Goal: Information Seeking & Learning: Check status

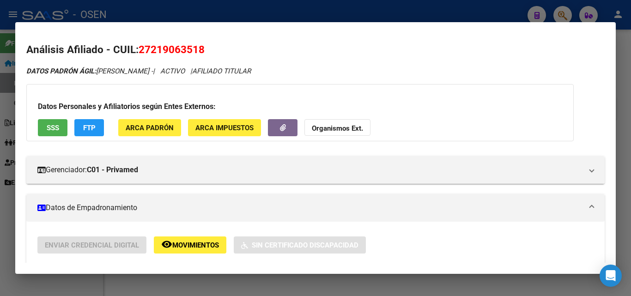
click at [622, 152] on div at bounding box center [315, 148] width 631 height 296
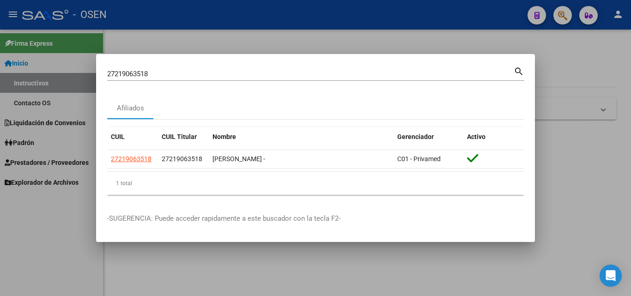
click at [490, 74] on input "27219063518" at bounding box center [310, 74] width 406 height 8
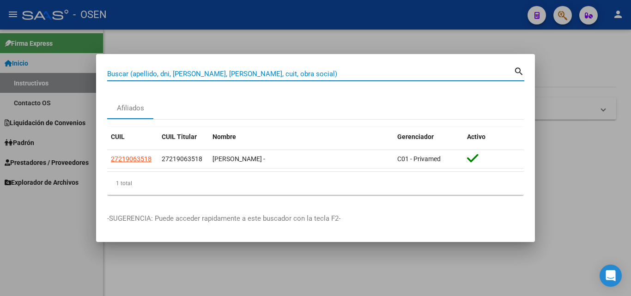
paste input "27219063518"
type input "27219063518"
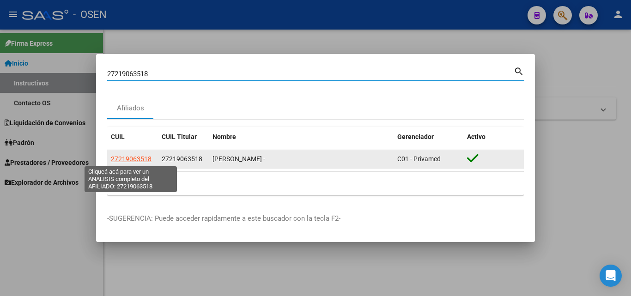
click at [140, 157] on span "27219063518" at bounding box center [131, 158] width 41 height 7
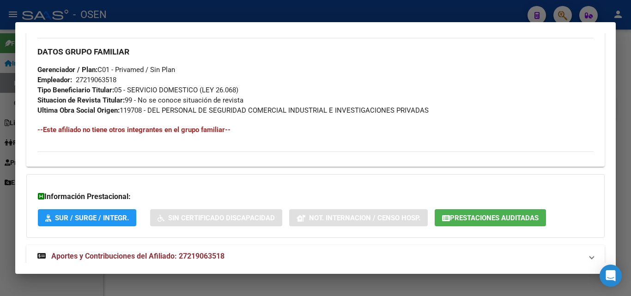
scroll to position [463, 0]
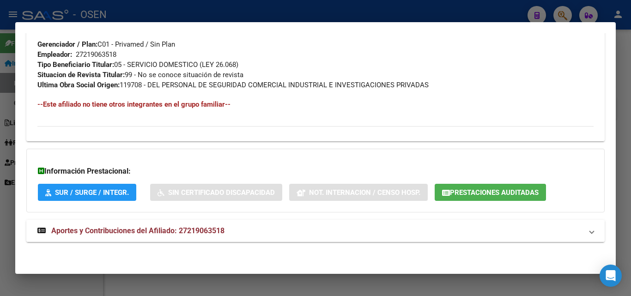
click at [219, 231] on span "Aportes y Contribuciones del Afiliado: 27219063518" at bounding box center [137, 230] width 173 height 9
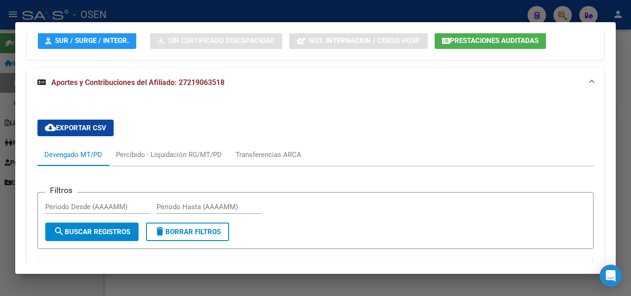
scroll to position [740, 0]
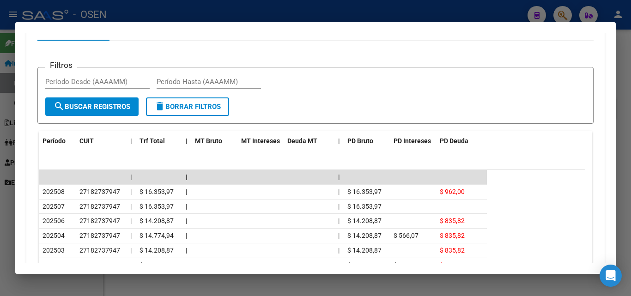
click at [622, 121] on div at bounding box center [315, 148] width 631 height 296
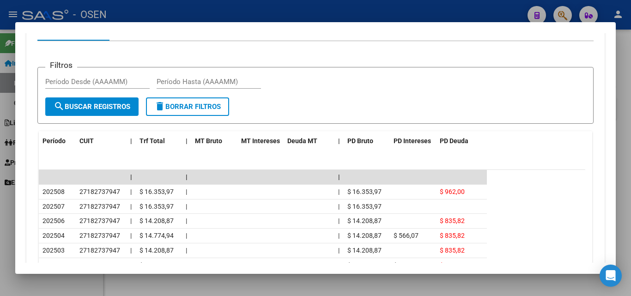
click at [622, 121] on div at bounding box center [315, 148] width 631 height 296
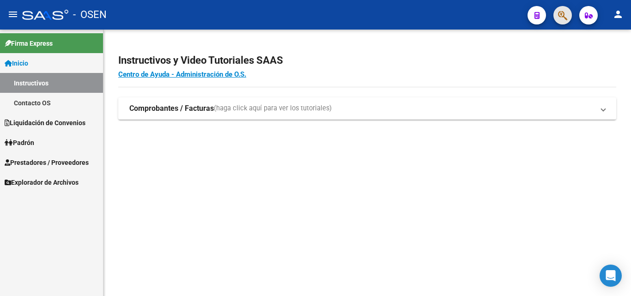
click at [559, 23] on span "button" at bounding box center [562, 15] width 9 height 19
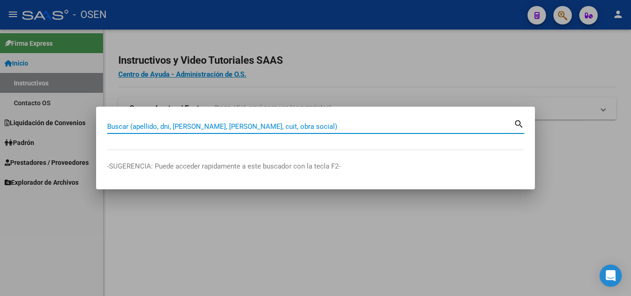
click at [354, 126] on input "Buscar (apellido, dni, [PERSON_NAME], [PERSON_NAME], cuit, obra social)" at bounding box center [310, 126] width 406 height 8
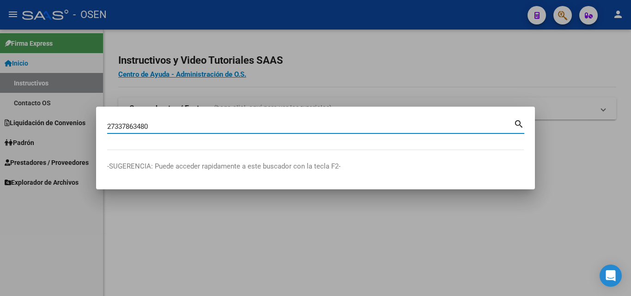
type input "27337863480"
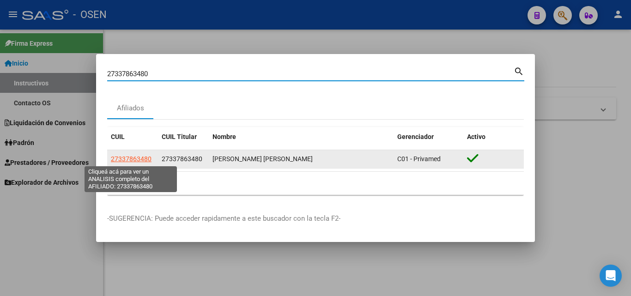
click at [136, 160] on span "27337863480" at bounding box center [131, 158] width 41 height 7
type textarea "27337863480"
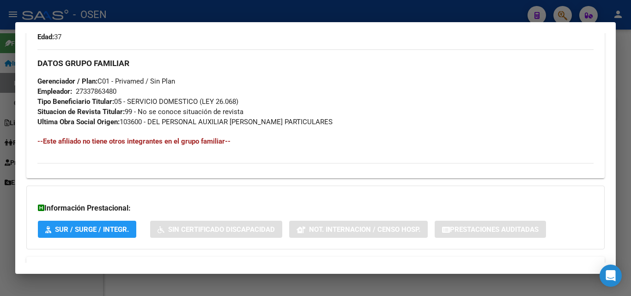
scroll to position [453, 0]
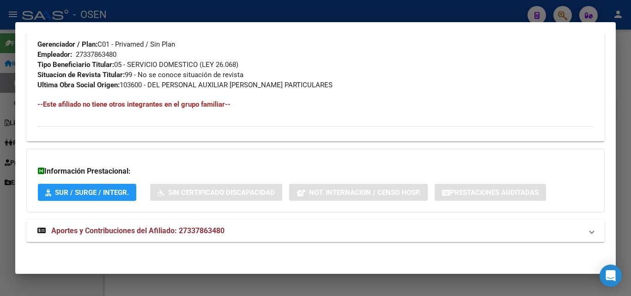
click at [270, 229] on mat-panel-title "Aportes y Contribuciones del Afiliado: 27337863480" at bounding box center [309, 230] width 545 height 11
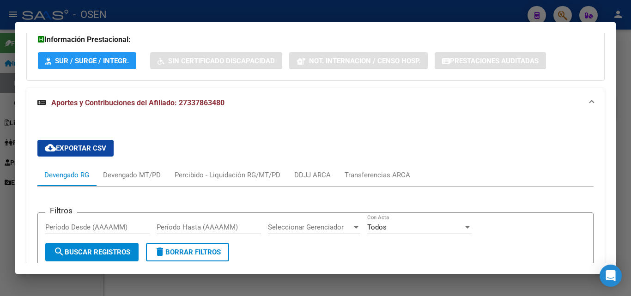
scroll to position [637, 0]
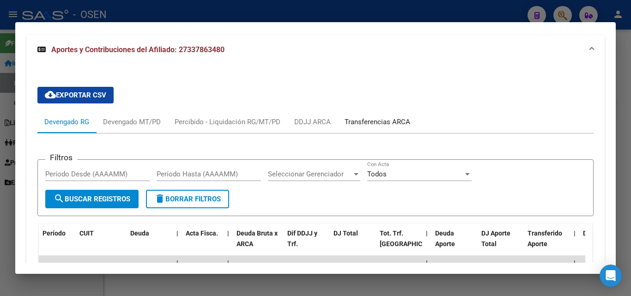
click at [390, 118] on div "Transferencias ARCA" at bounding box center [378, 122] width 66 height 10
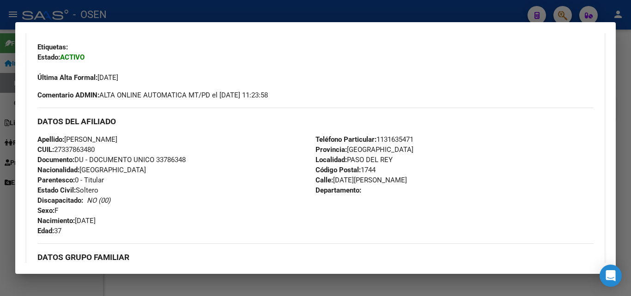
scroll to position [0, 0]
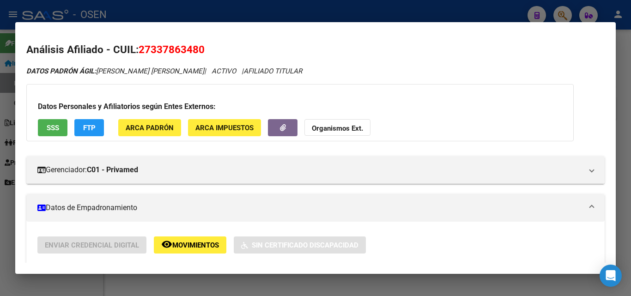
click at [626, 142] on div at bounding box center [315, 148] width 631 height 296
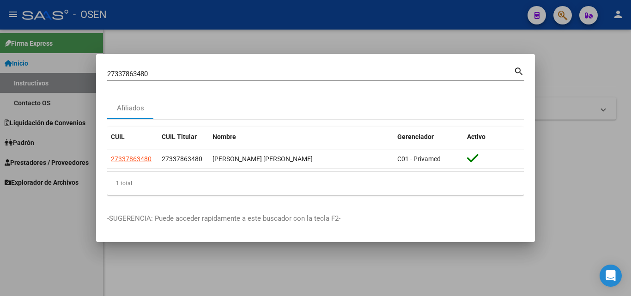
click at [430, 75] on input "27337863480" at bounding box center [310, 74] width 406 height 8
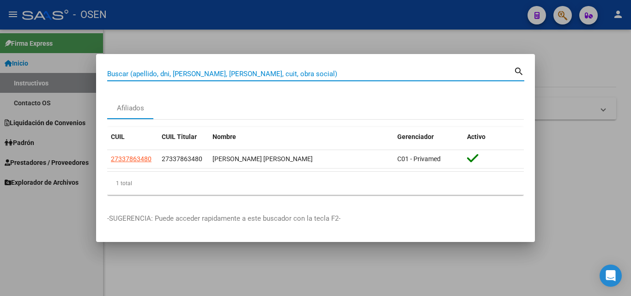
paste input "27233703023"
type input "27233703023"
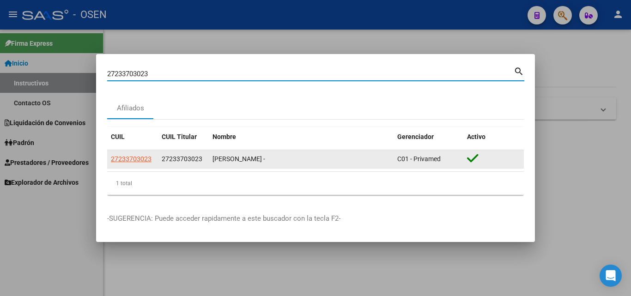
click at [128, 165] on datatable-body-cell "27233703023" at bounding box center [132, 159] width 51 height 18
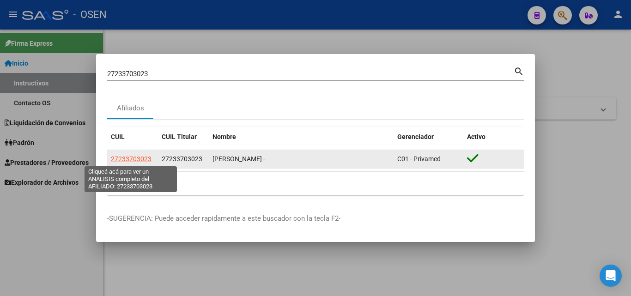
click at [145, 157] on span "27233703023" at bounding box center [131, 158] width 41 height 7
type textarea "27233703023"
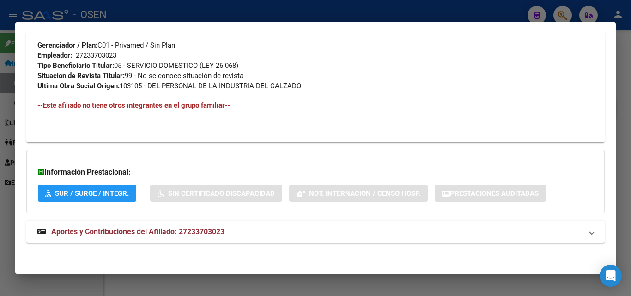
scroll to position [463, 0]
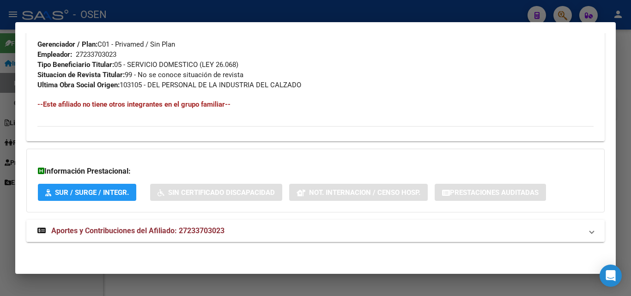
click at [163, 233] on span "Aportes y Contribuciones del Afiliado: 27233703023" at bounding box center [137, 230] width 173 height 9
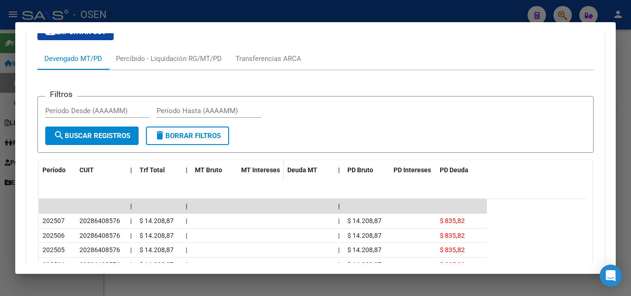
scroll to position [794, 0]
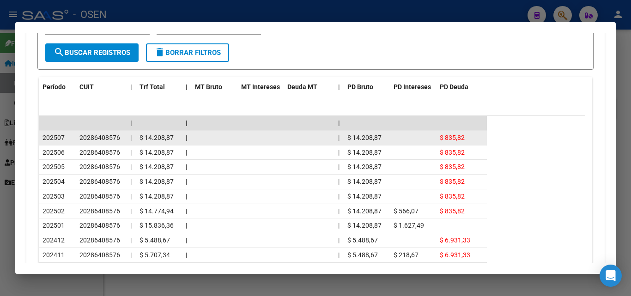
click at [156, 138] on span "$ 14.208,87" at bounding box center [156, 137] width 34 height 7
copy span "14.208,87"
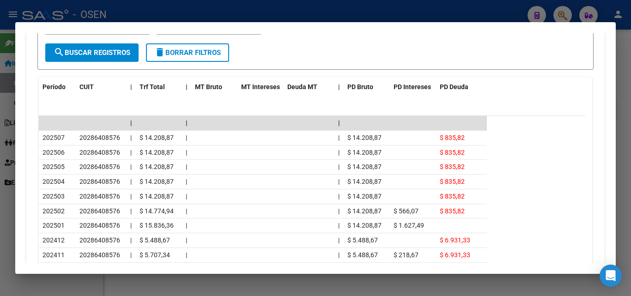
click at [630, 90] on div at bounding box center [315, 148] width 631 height 296
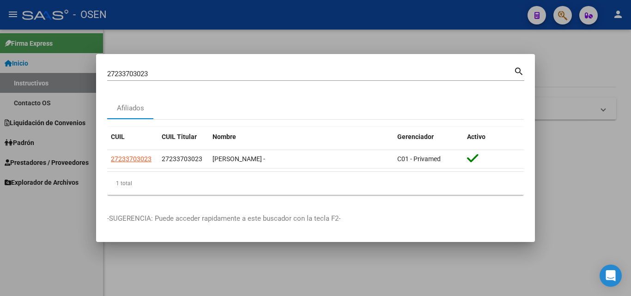
click at [438, 71] on input "27233703023" at bounding box center [310, 74] width 406 height 8
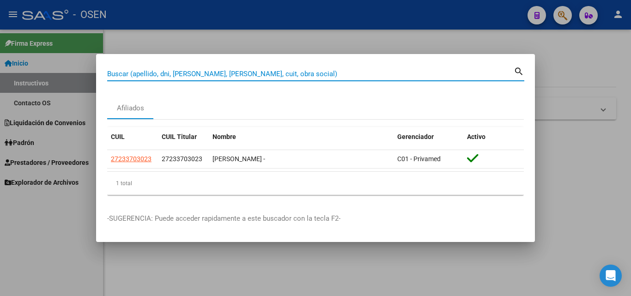
paste input "27952829403"
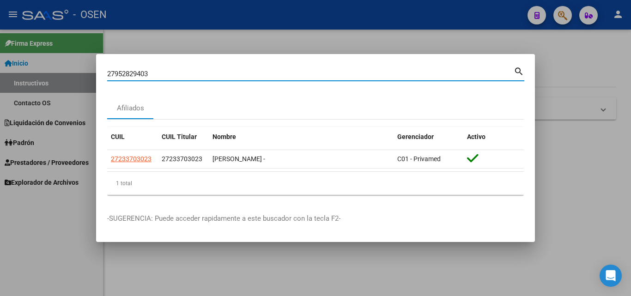
type input "27952829403"
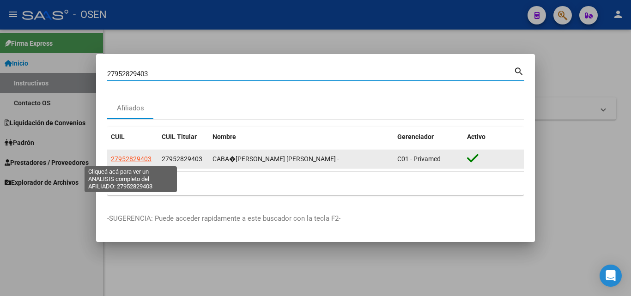
click at [148, 160] on span "27952829403" at bounding box center [131, 158] width 41 height 7
type textarea "27952829403"
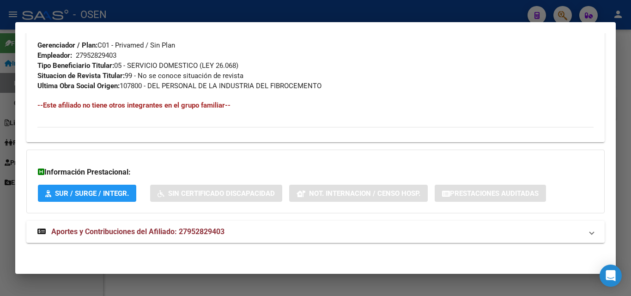
scroll to position [463, 0]
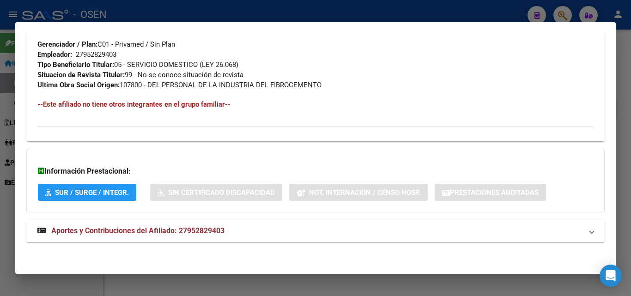
click at [168, 228] on span "Aportes y Contribuciones del Afiliado: 27952829403" at bounding box center [137, 230] width 173 height 9
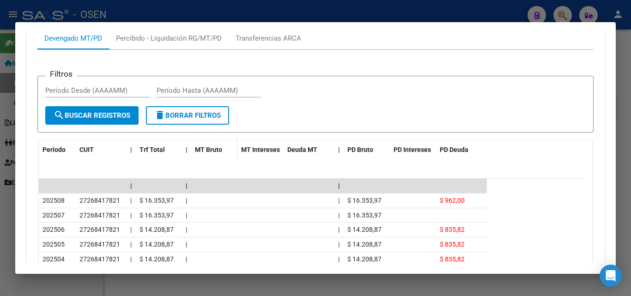
scroll to position [747, 0]
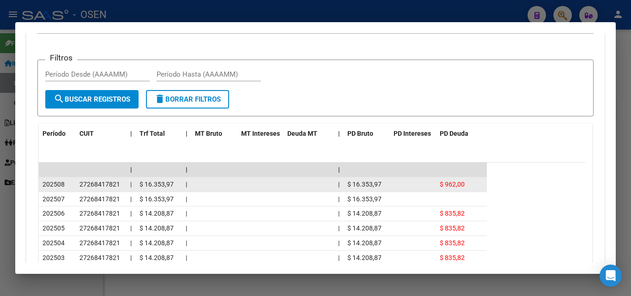
click at [156, 183] on span "$ 16.353,97" at bounding box center [156, 184] width 34 height 7
copy span "16.353,97"
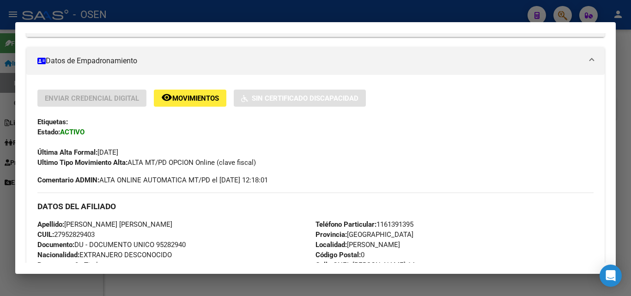
scroll to position [101, 0]
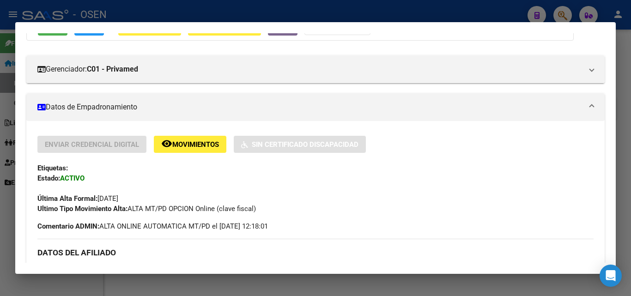
click at [629, 157] on div at bounding box center [315, 148] width 631 height 296
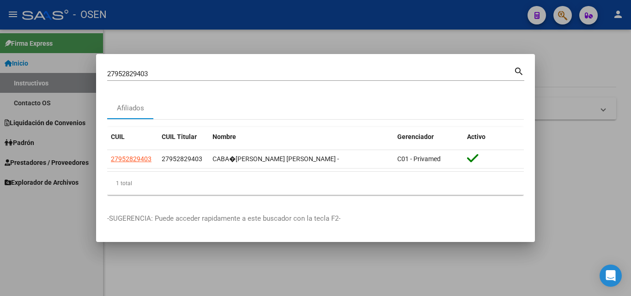
click at [478, 75] on input "27952829403" at bounding box center [310, 74] width 406 height 8
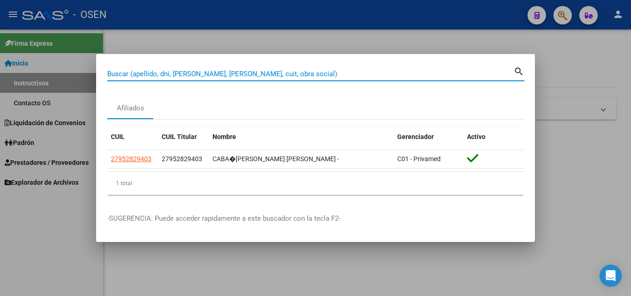
paste input "27295306632"
type input "27295306632"
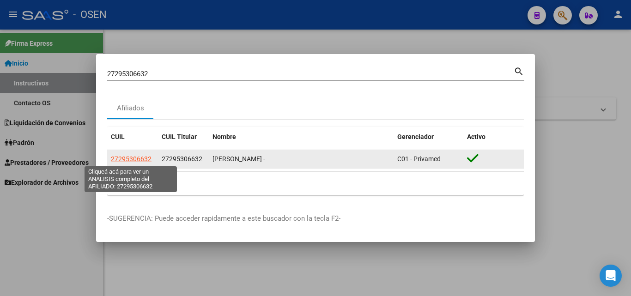
click at [137, 162] on span "27295306632" at bounding box center [131, 158] width 41 height 7
type textarea "27295306632"
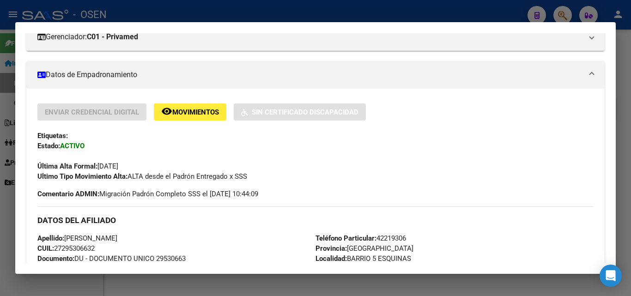
scroll to position [139, 0]
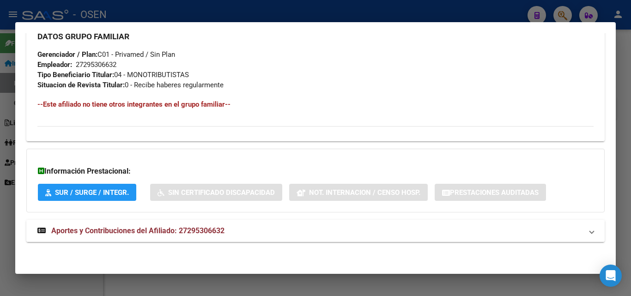
click at [198, 230] on span "Aportes y Contribuciones del Afiliado: 27295306632" at bounding box center [137, 230] width 173 height 9
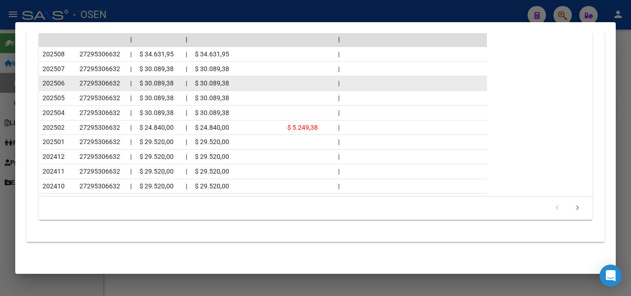
scroll to position [821, 0]
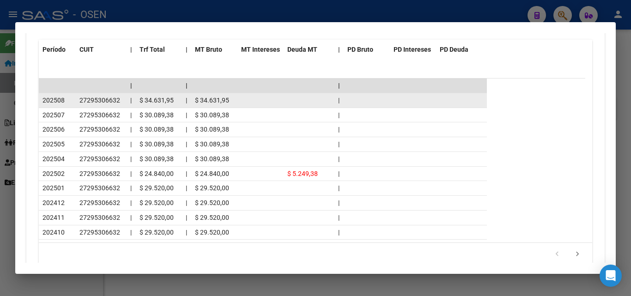
click at [151, 99] on span "$ 34.631,95" at bounding box center [156, 100] width 34 height 7
copy span "34.631,95"
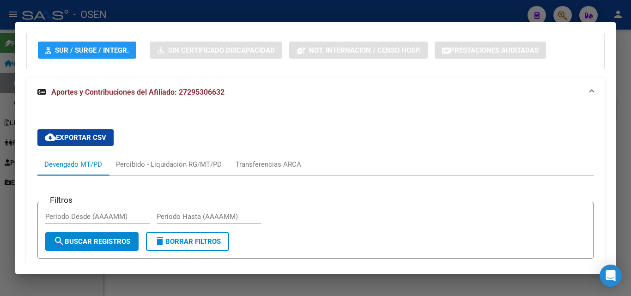
scroll to position [452, 0]
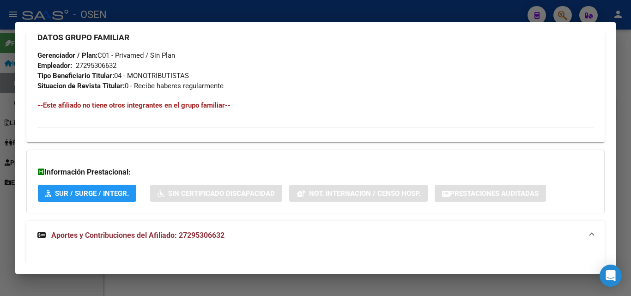
click at [630, 118] on div at bounding box center [315, 148] width 631 height 296
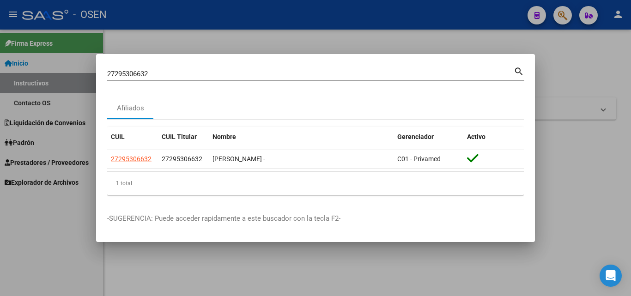
click at [481, 73] on input "27295306632" at bounding box center [310, 74] width 406 height 8
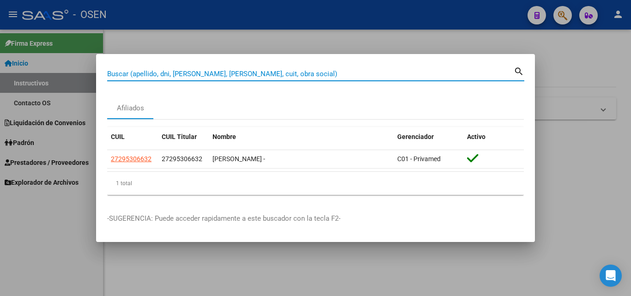
paste input "27331956223"
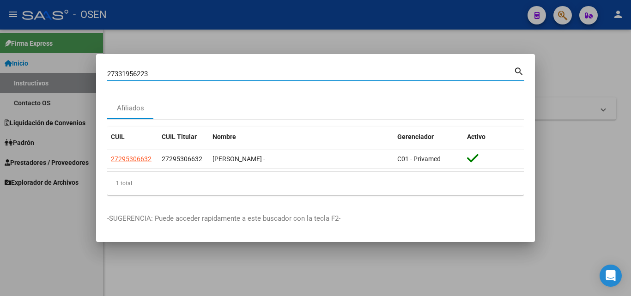
type input "27331956223"
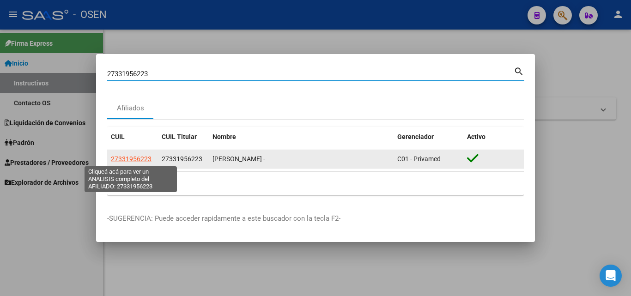
click at [144, 161] on span "27331956223" at bounding box center [131, 158] width 41 height 7
type textarea "27331956223"
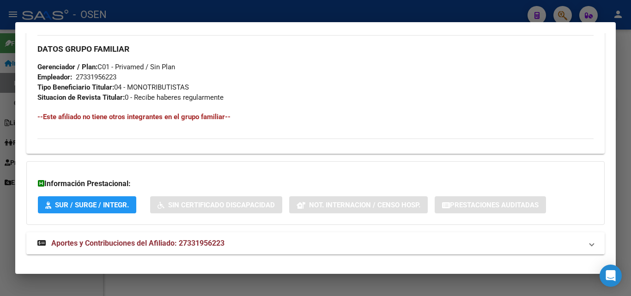
scroll to position [453, 0]
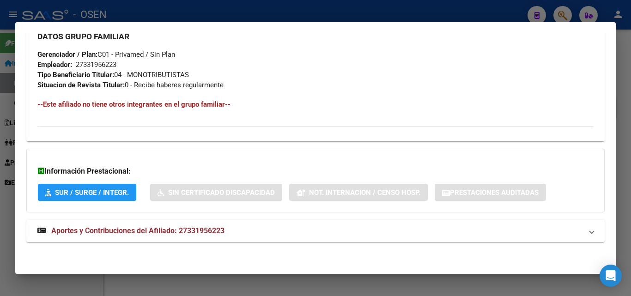
click at [157, 236] on strong "Aportes y Contribuciones del Afiliado: 27331956223" at bounding box center [130, 230] width 187 height 11
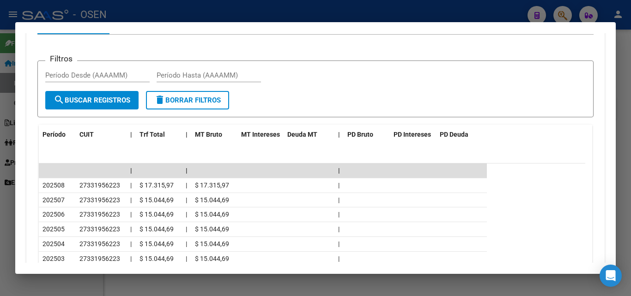
scroll to position [737, 0]
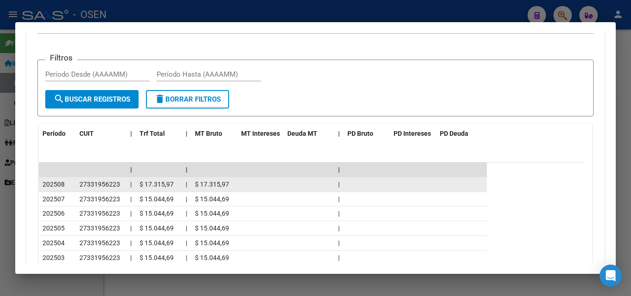
click at [149, 184] on span "$ 17.315,97" at bounding box center [156, 184] width 34 height 7
copy span "17.315,97"
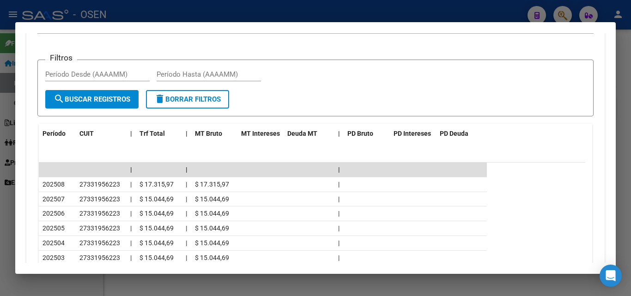
click at [311, 78] on div "Filtros Período Desde (AAAAMM) Período Hasta (AAAAMM)" at bounding box center [315, 78] width 540 height 23
click at [627, 154] on div at bounding box center [315, 148] width 631 height 296
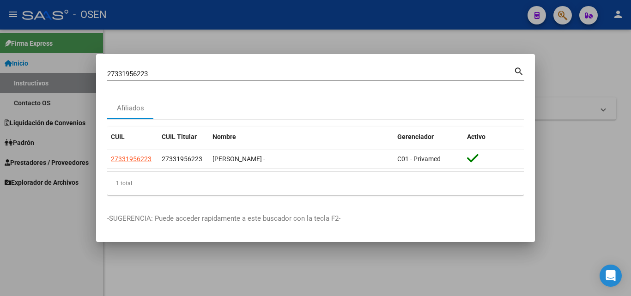
click at [390, 65] on div "27331956223 Buscar (apellido, dni, [PERSON_NAME], [PERSON_NAME], cuit, obra soc…" at bounding box center [315, 73] width 417 height 16
click at [388, 75] on input "27331956223" at bounding box center [310, 74] width 406 height 8
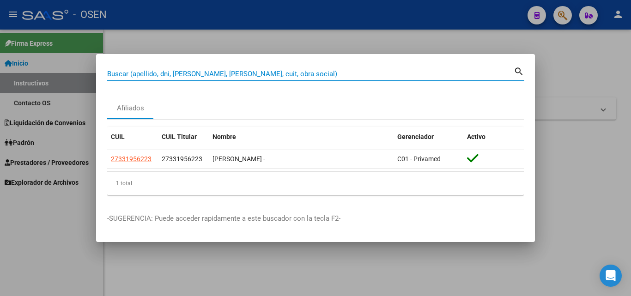
paste input "23257470164"
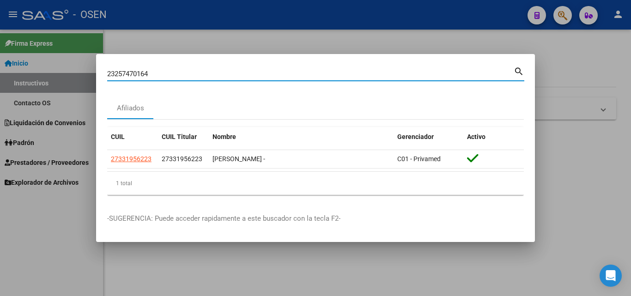
type input "23257470164"
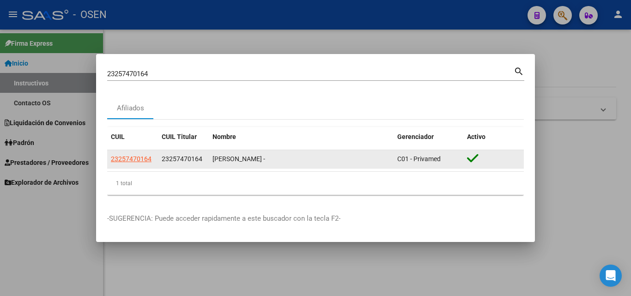
click at [145, 163] on app-link-go-to "23257470164" at bounding box center [131, 159] width 41 height 11
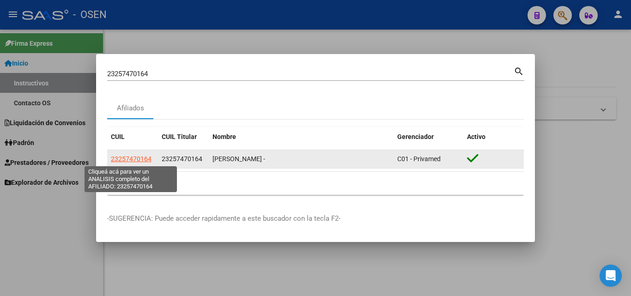
click at [138, 160] on span "23257470164" at bounding box center [131, 158] width 41 height 7
type textarea "23257470164"
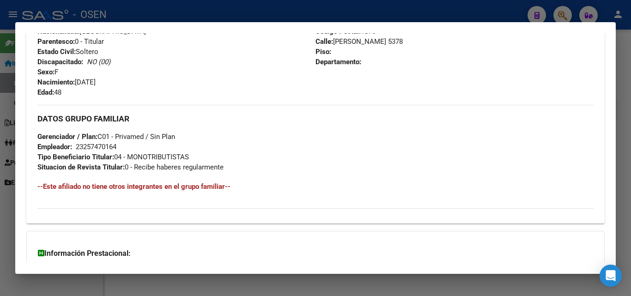
scroll to position [453, 0]
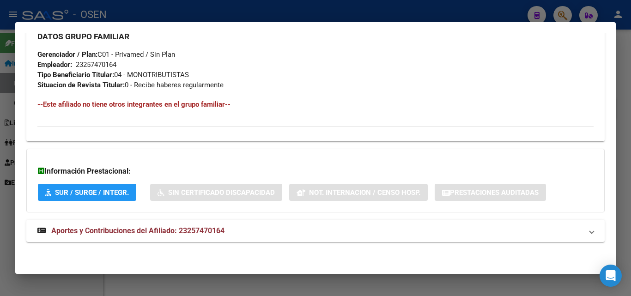
drag, startPoint x: 223, startPoint y: 229, endPoint x: 240, endPoint y: 219, distance: 19.4
click at [223, 229] on span "Aportes y Contribuciones del Afiliado: 23257470164" at bounding box center [137, 230] width 173 height 9
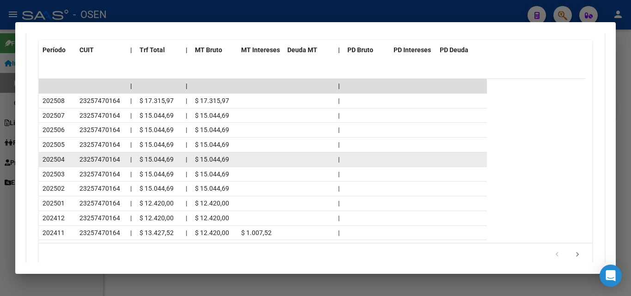
scroll to position [822, 0]
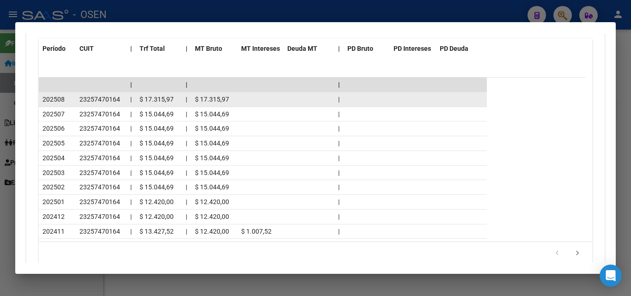
click at [214, 98] on span "$ 17.315,97" at bounding box center [212, 99] width 34 height 7
copy span "17.315,97"
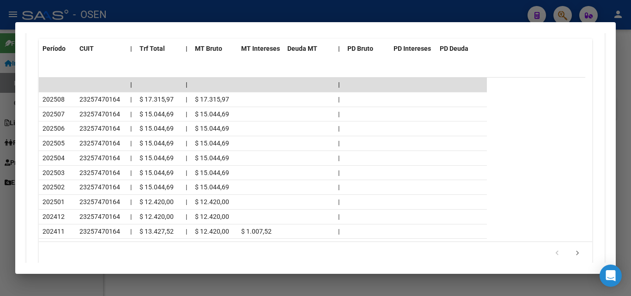
click at [630, 157] on div at bounding box center [315, 148] width 631 height 296
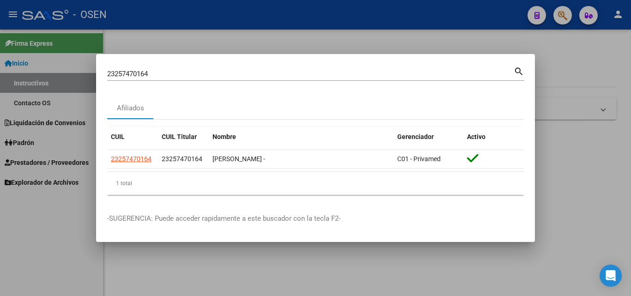
click at [409, 73] on input "23257470164" at bounding box center [310, 74] width 406 height 8
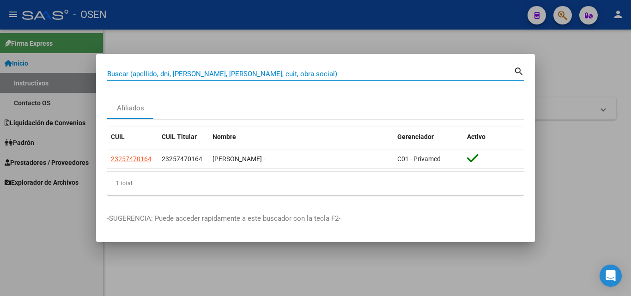
paste input "27257058307"
type input "27257058307"
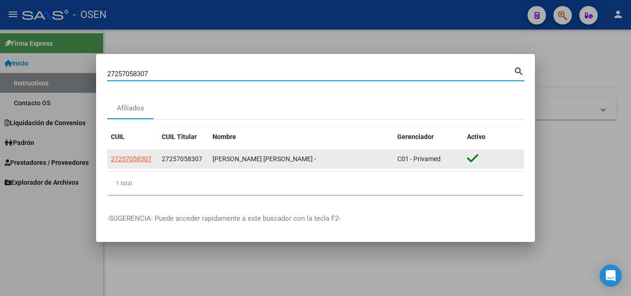
click at [137, 159] on span "27257058307" at bounding box center [131, 158] width 41 height 7
type textarea "27257058307"
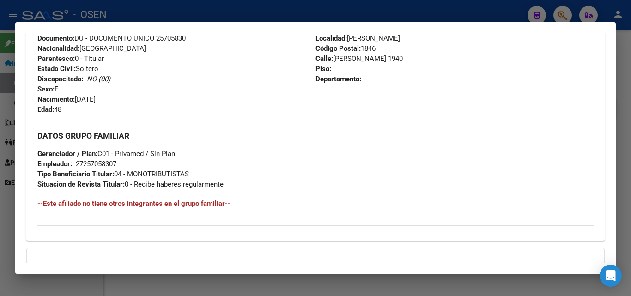
scroll to position [453, 0]
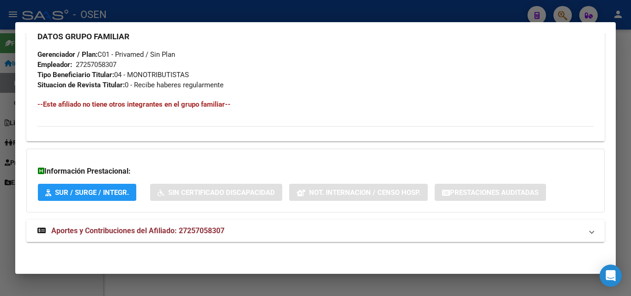
drag, startPoint x: 134, startPoint y: 228, endPoint x: 141, endPoint y: 228, distance: 6.9
click at [135, 230] on span "Aportes y Contribuciones del Afiliado: 27257058307" at bounding box center [137, 230] width 173 height 9
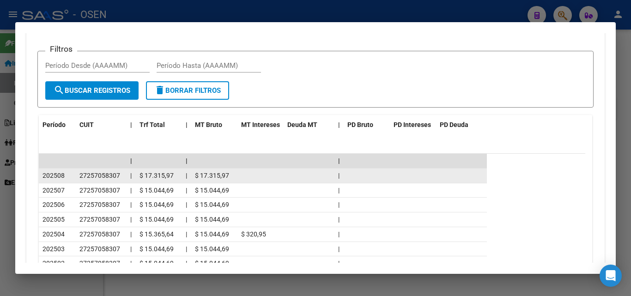
scroll to position [783, 0]
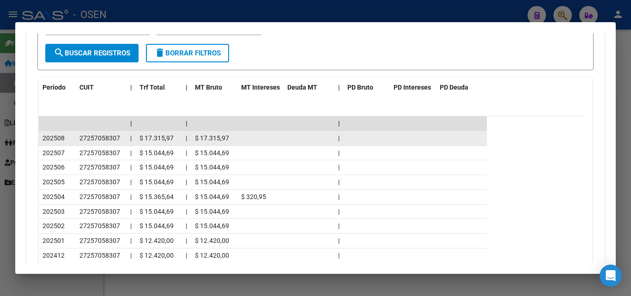
click at [156, 137] on span "$ 17.315,97" at bounding box center [156, 137] width 34 height 7
copy span "17.315,97"
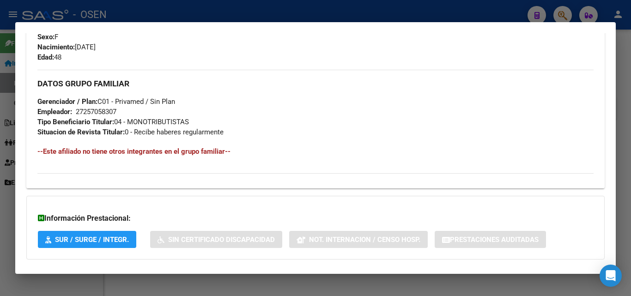
scroll to position [221, 0]
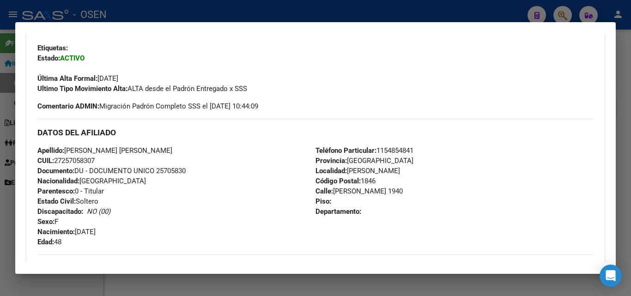
click at [630, 164] on div at bounding box center [315, 148] width 631 height 296
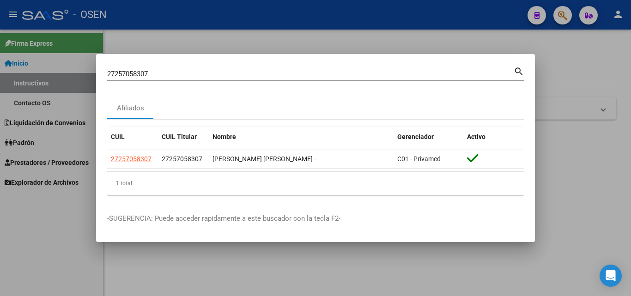
click at [420, 78] on div "27257058307 Buscar (apellido, dni, cuil, [PERSON_NAME], cuit, obra social)" at bounding box center [310, 74] width 406 height 14
click at [420, 76] on input "27257058307" at bounding box center [310, 74] width 406 height 8
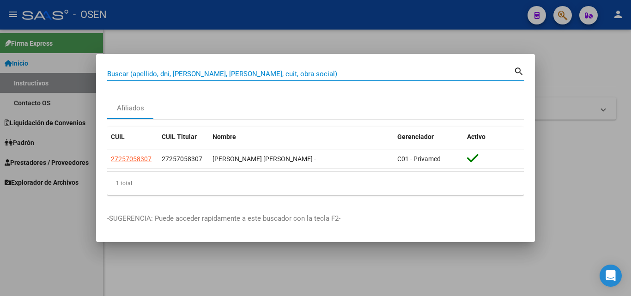
paste input "30162042"
type input "30162042"
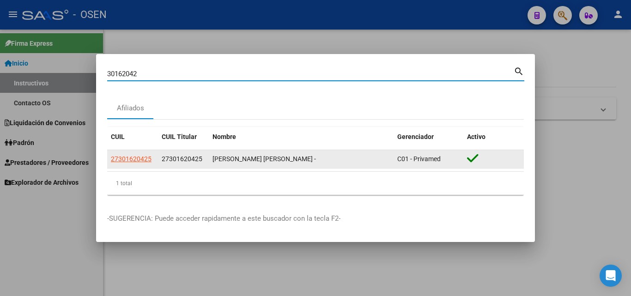
click at [134, 164] on app-link-go-to "27301620425" at bounding box center [131, 159] width 41 height 11
click at [130, 162] on span "27301620425" at bounding box center [131, 158] width 41 height 7
type textarea "27301620425"
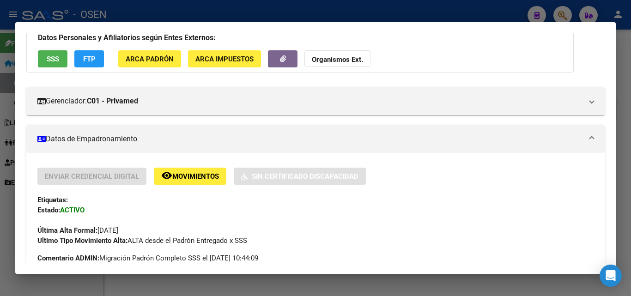
scroll to position [83, 0]
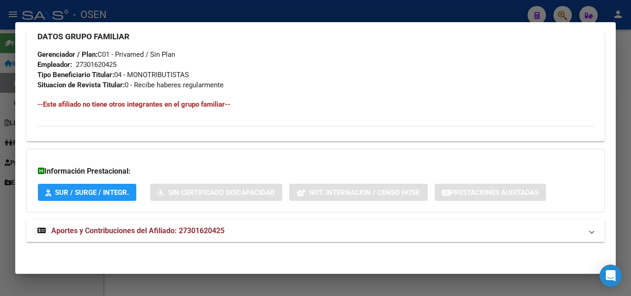
click at [145, 228] on span "Aportes y Contribuciones del Afiliado: 27301620425" at bounding box center [137, 230] width 173 height 9
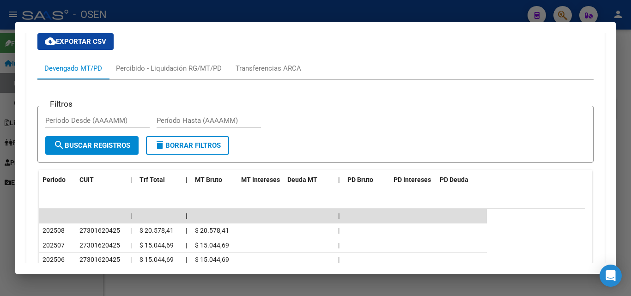
scroll to position [684, 0]
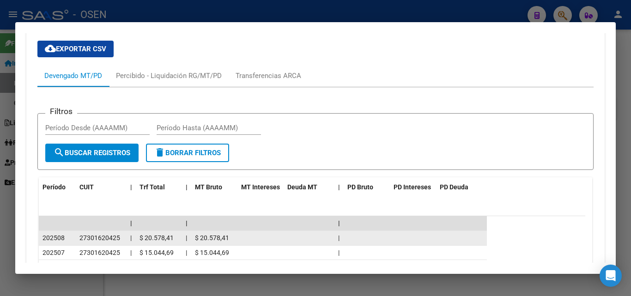
click at [151, 237] on span "$ 20.578,41" at bounding box center [156, 237] width 34 height 7
copy span "20.578,41"
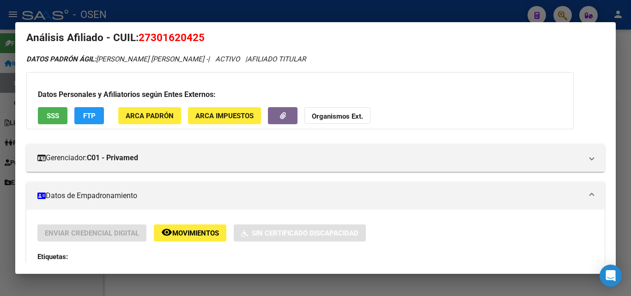
scroll to position [0, 0]
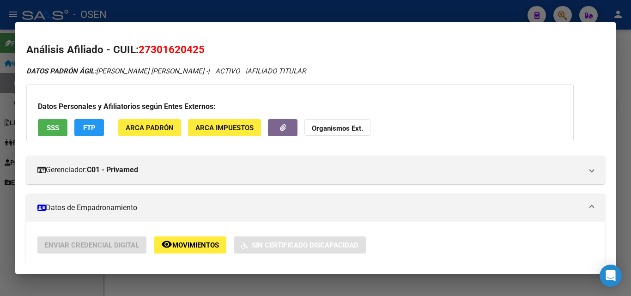
click at [630, 128] on div at bounding box center [315, 148] width 631 height 296
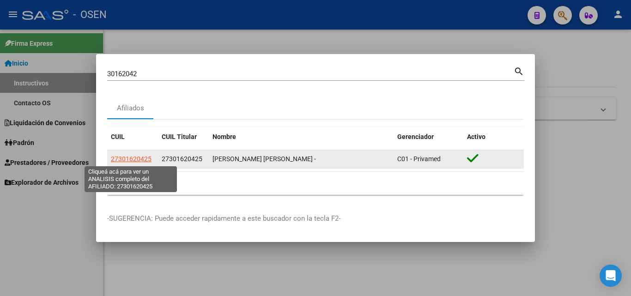
click at [141, 160] on span "27301620425" at bounding box center [131, 158] width 41 height 7
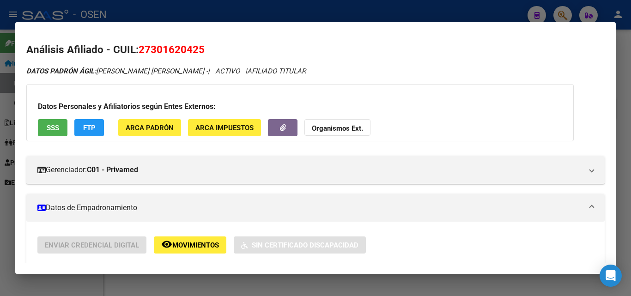
click at [630, 162] on div at bounding box center [315, 148] width 631 height 296
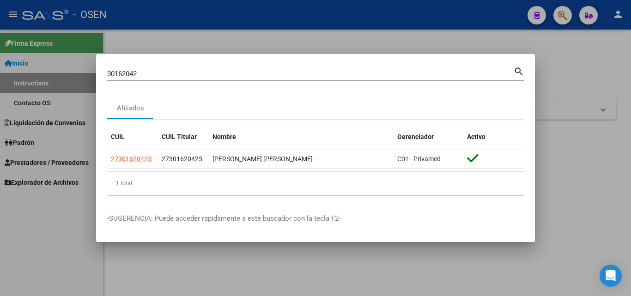
click at [357, 75] on input "30162042" at bounding box center [310, 74] width 406 height 8
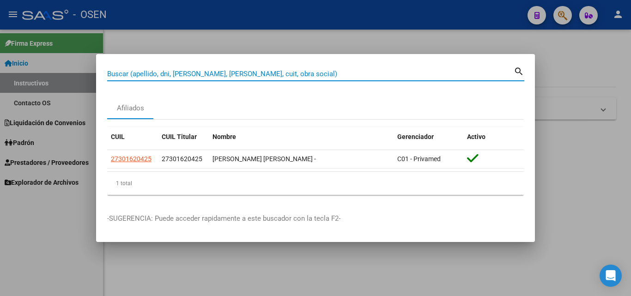
paste input "26259237"
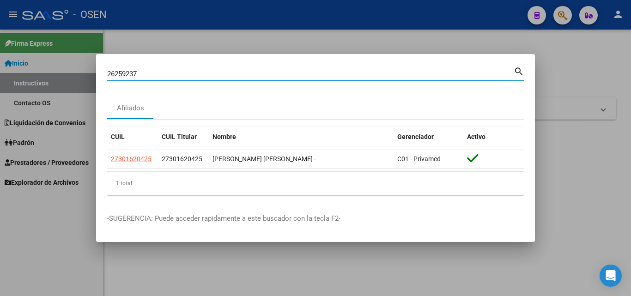
type input "26259237"
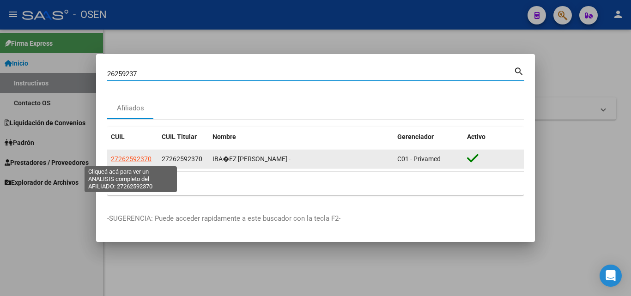
click at [141, 161] on span "27262592370" at bounding box center [131, 158] width 41 height 7
type textarea "27262592370"
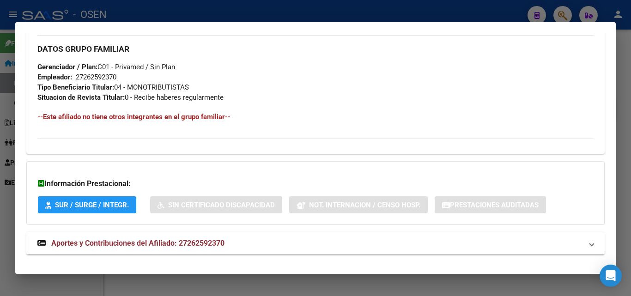
scroll to position [453, 0]
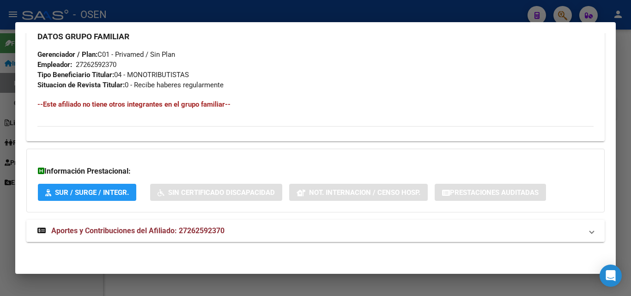
click at [258, 226] on mat-expansion-panel-header "Aportes y Contribuciones del Afiliado: 27262592370" at bounding box center [315, 231] width 578 height 22
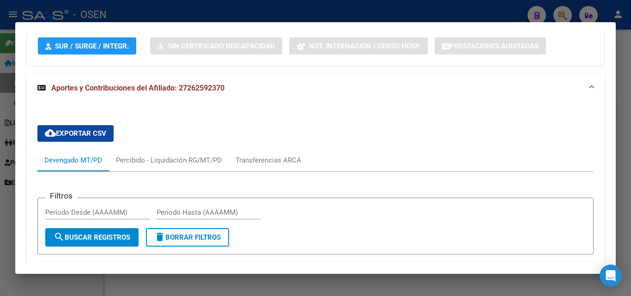
scroll to position [691, 0]
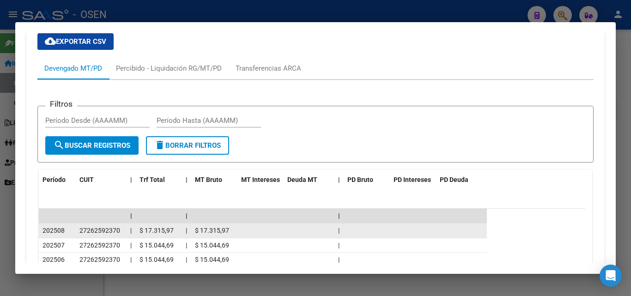
click at [154, 228] on span "$ 17.315,97" at bounding box center [156, 230] width 34 height 7
copy span "17.315,97"
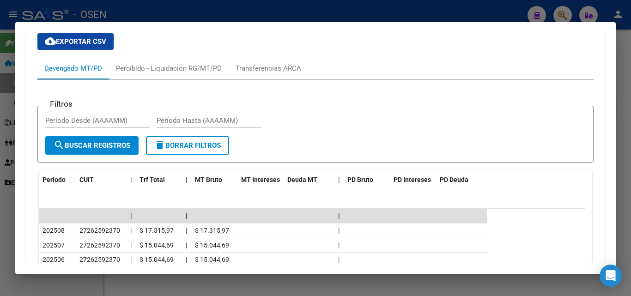
click at [630, 145] on div at bounding box center [315, 148] width 631 height 296
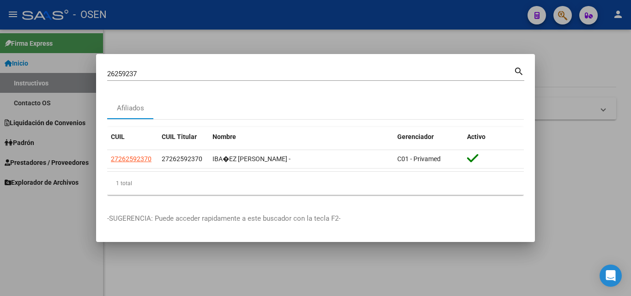
click at [491, 76] on input "26259237" at bounding box center [310, 74] width 406 height 8
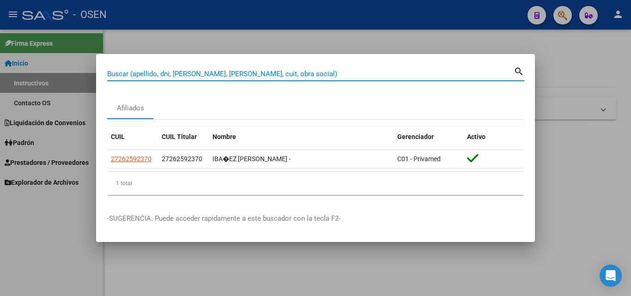
paste input "26328145"
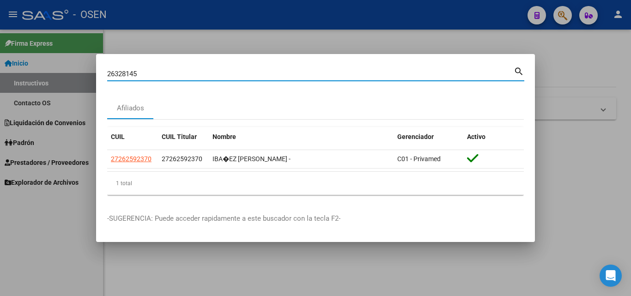
type input "26328145"
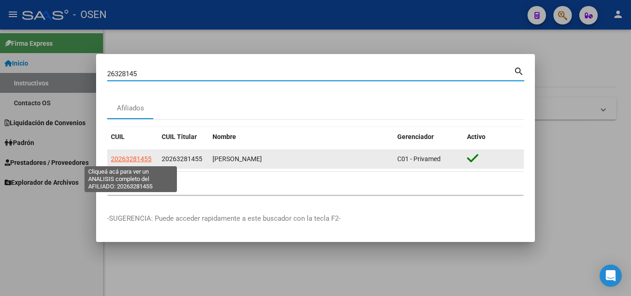
click at [144, 160] on span "20263281455" at bounding box center [131, 158] width 41 height 7
type textarea "20263281455"
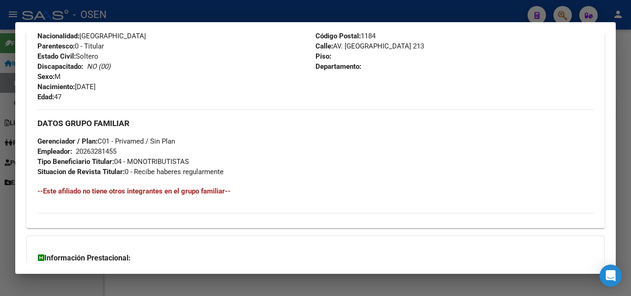
scroll to position [442, 0]
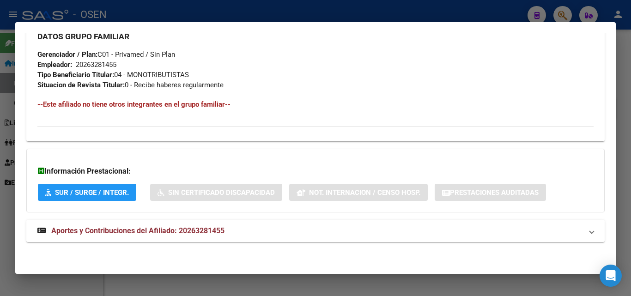
click at [251, 225] on mat-panel-title "Aportes y Contribuciones del Afiliado: 20263281455" at bounding box center [309, 230] width 545 height 11
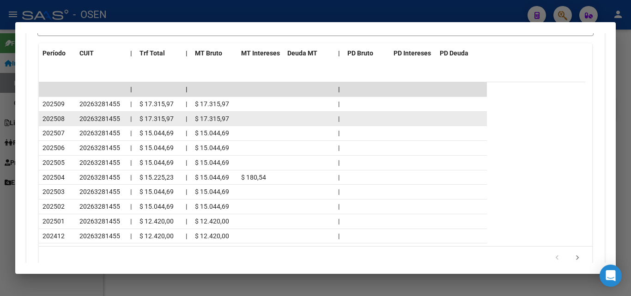
scroll to position [812, 0]
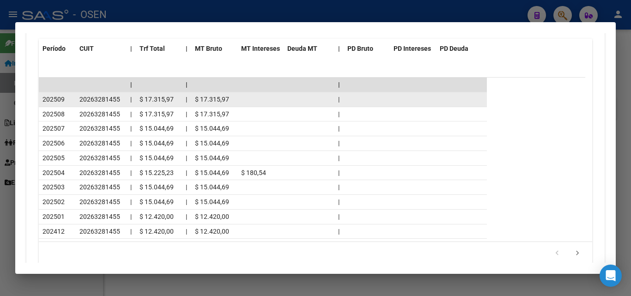
click at [159, 100] on span "$ 17.315,97" at bounding box center [156, 99] width 34 height 7
copy span "17.315,97"
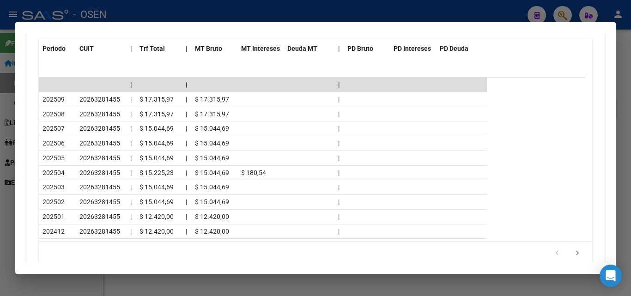
click at [630, 192] on div at bounding box center [315, 148] width 631 height 296
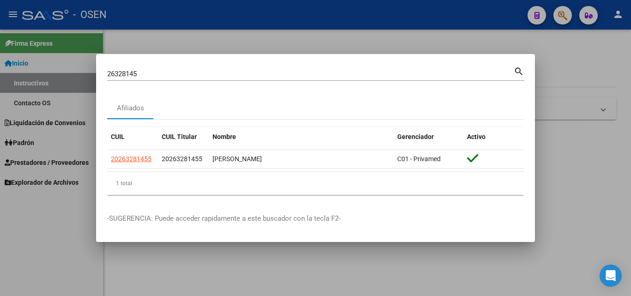
click at [387, 73] on input "26328145" at bounding box center [310, 74] width 406 height 8
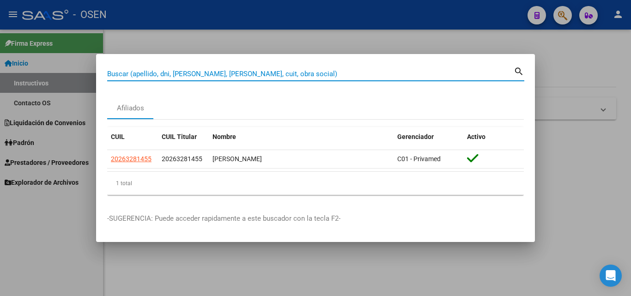
paste input "27408110578"
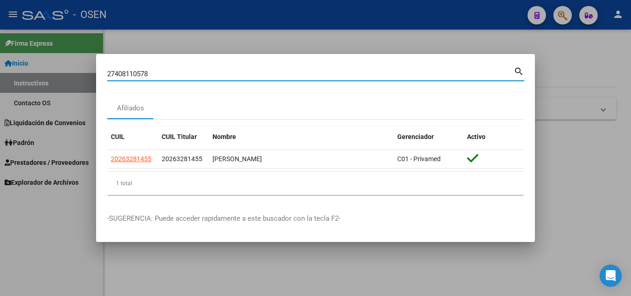
type input "27408110578"
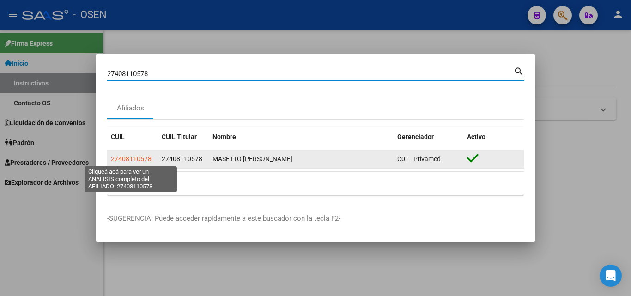
click at [141, 159] on span "27408110578" at bounding box center [131, 158] width 41 height 7
type textarea "27408110578"
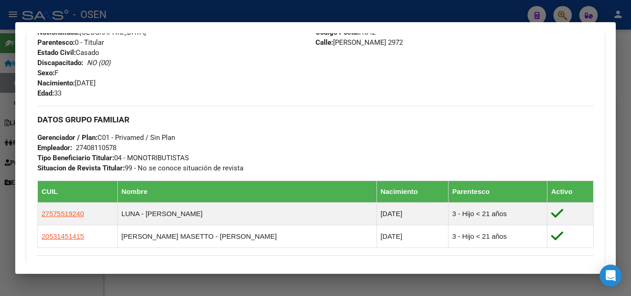
scroll to position [499, 0]
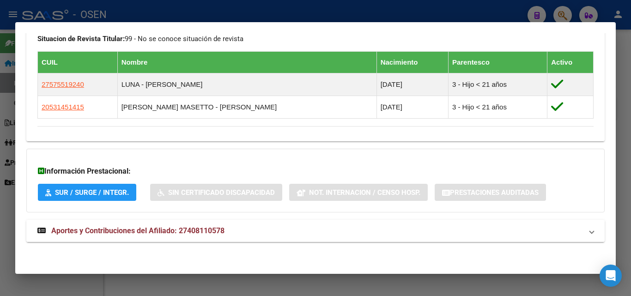
click at [238, 225] on mat-expansion-panel-header "Aportes y Contribuciones del Afiliado: 27408110578" at bounding box center [315, 231] width 578 height 22
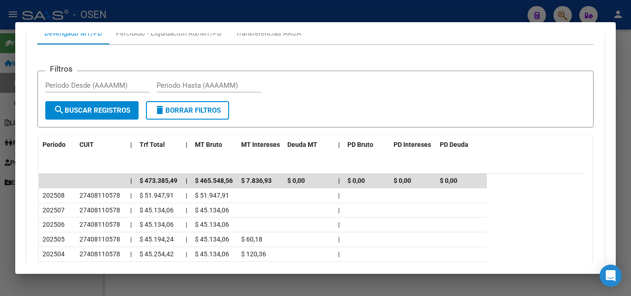
scroll to position [783, 0]
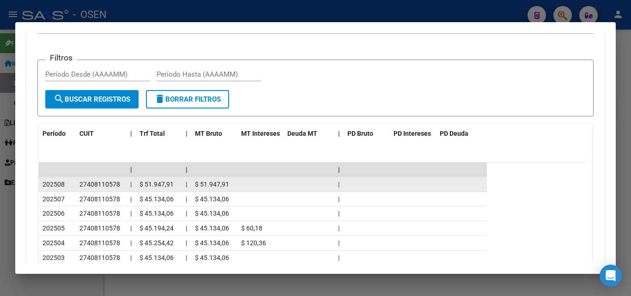
click at [157, 182] on span "$ 51.947,91" at bounding box center [156, 184] width 34 height 7
copy span "51.947,91"
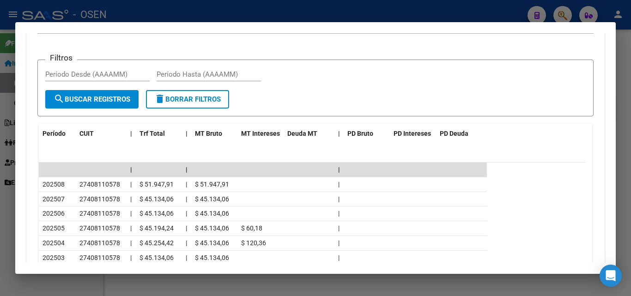
click at [630, 151] on div at bounding box center [315, 148] width 631 height 296
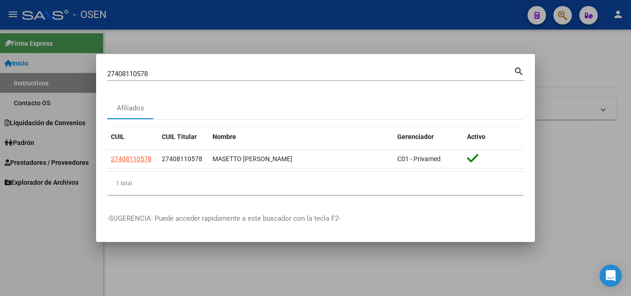
click at [371, 78] on div "27408110578 Buscar (apellido, dni, cuil, [PERSON_NAME], cuit, obra social)" at bounding box center [310, 74] width 406 height 14
click at [372, 74] on input "27408110578" at bounding box center [310, 74] width 406 height 8
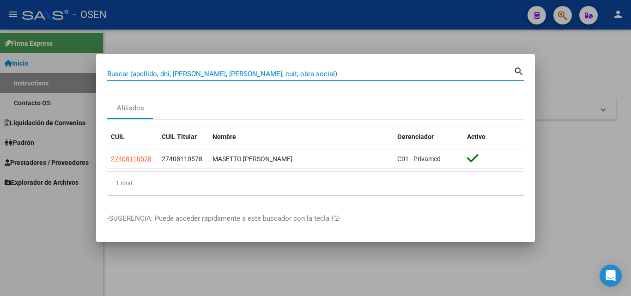
paste input "27332048479"
type input "27332048479"
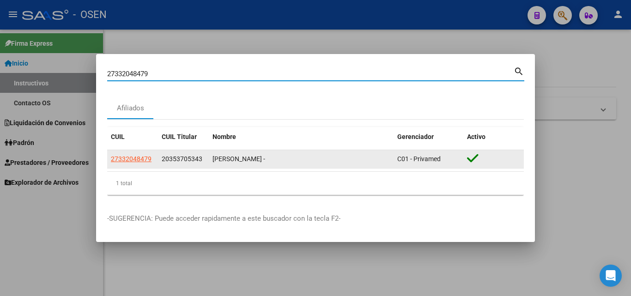
click at [148, 163] on app-link-go-to "27332048479" at bounding box center [131, 159] width 41 height 11
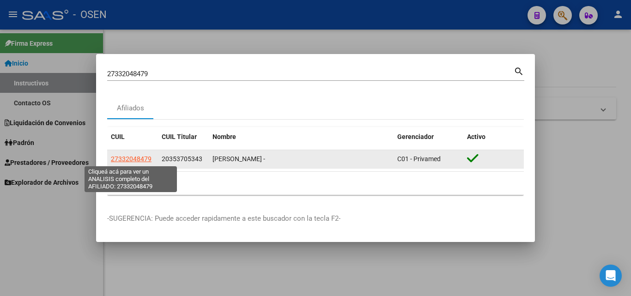
click at [146, 155] on span "27332048479" at bounding box center [131, 158] width 41 height 7
type textarea "27332048479"
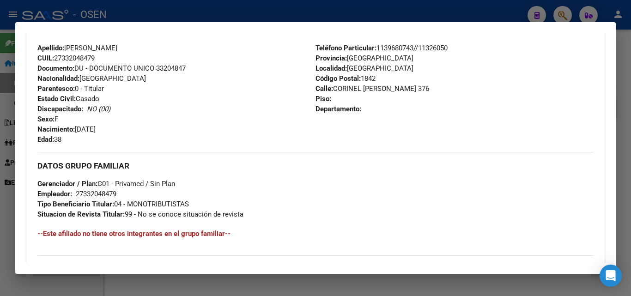
scroll to position [475, 0]
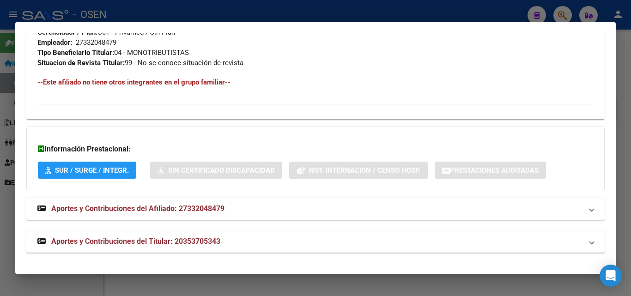
click at [197, 204] on span "Aportes y Contribuciones del Afiliado: 27332048479" at bounding box center [137, 208] width 173 height 9
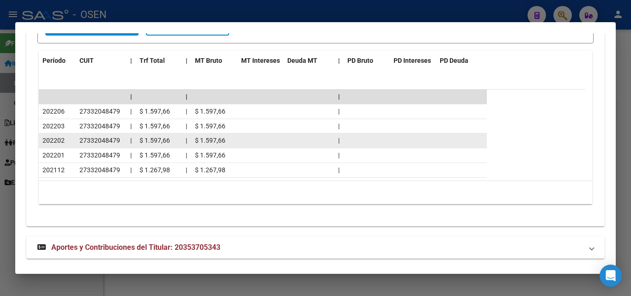
scroll to position [817, 0]
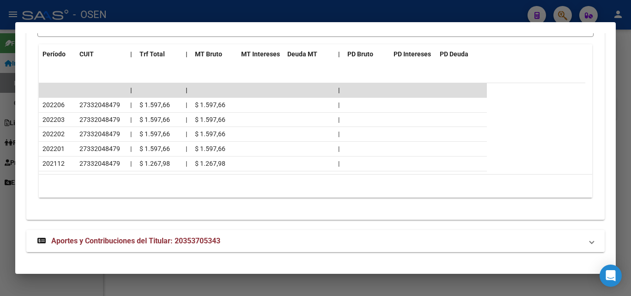
click at [224, 236] on mat-panel-title "Aportes y Contribuciones del Titular: 20353705343" at bounding box center [309, 241] width 545 height 11
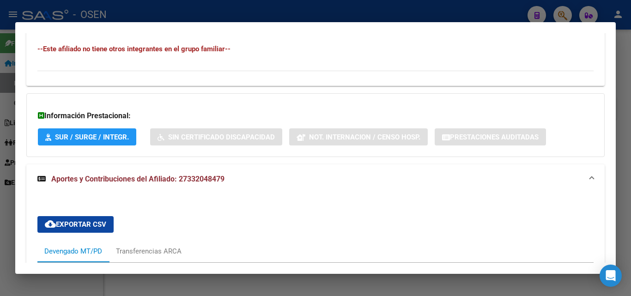
scroll to position [554, 0]
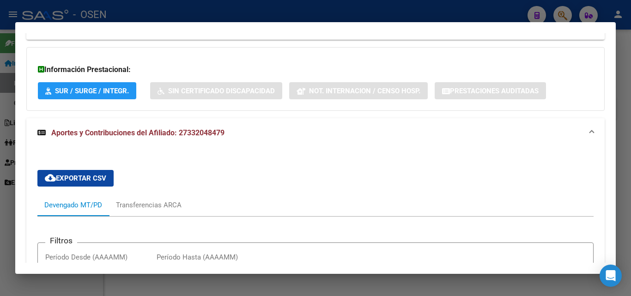
click at [315, 129] on mat-panel-title "Aportes y Contribuciones del Afiliado: 27332048479" at bounding box center [309, 132] width 545 height 11
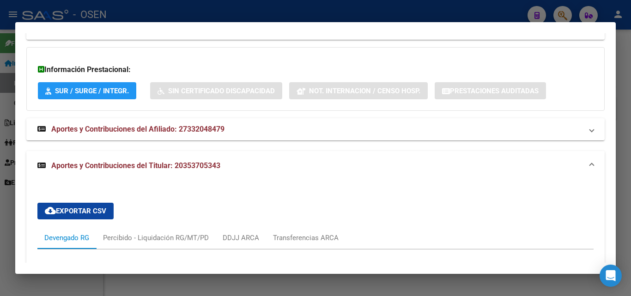
click at [297, 152] on mat-expansion-panel-header "Aportes y Contribuciones del Titular: 20353705343" at bounding box center [315, 166] width 578 height 30
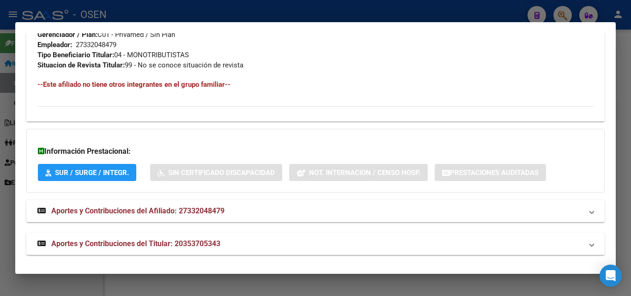
scroll to position [475, 0]
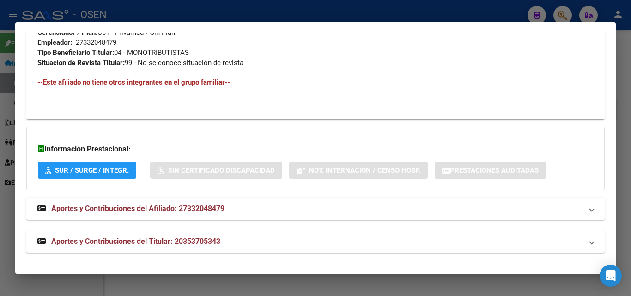
click at [212, 212] on span "Aportes y Contribuciones del Afiliado: 27332048479" at bounding box center [137, 208] width 173 height 9
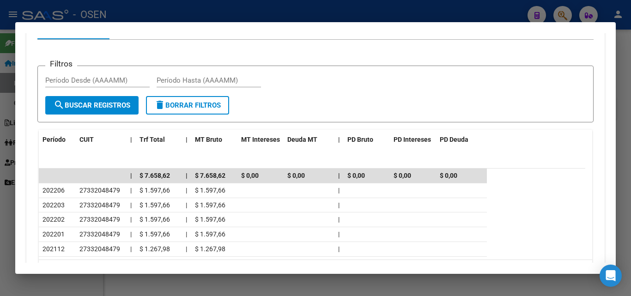
scroll to position [752, 0]
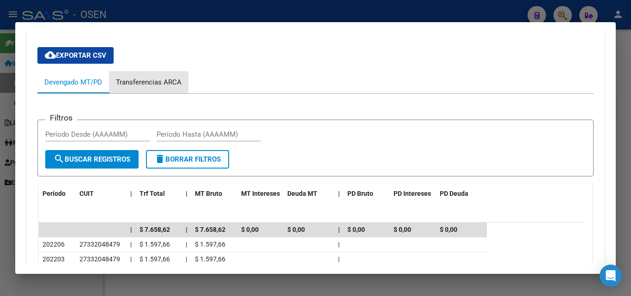
click at [145, 86] on div "Transferencias ARCA" at bounding box center [149, 82] width 66 height 10
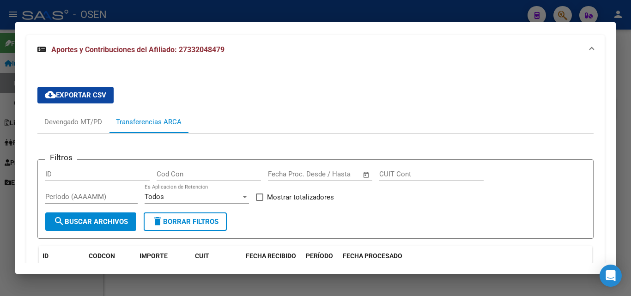
scroll to position [631, 0]
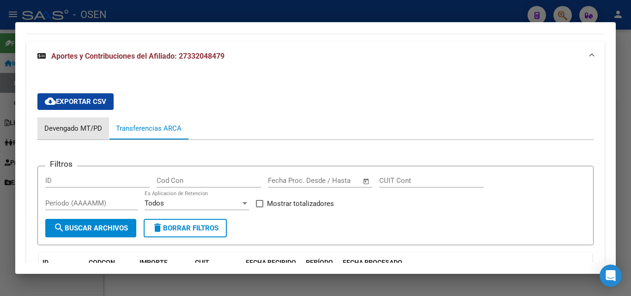
click at [44, 118] on div "Devengado MT/PD" at bounding box center [73, 128] width 72 height 22
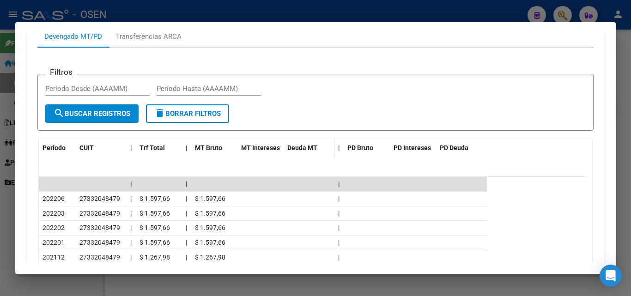
scroll to position [723, 0]
drag, startPoint x: 630, startPoint y: 155, endPoint x: 624, endPoint y: 151, distance: 8.1
click at [628, 151] on div at bounding box center [315, 148] width 631 height 296
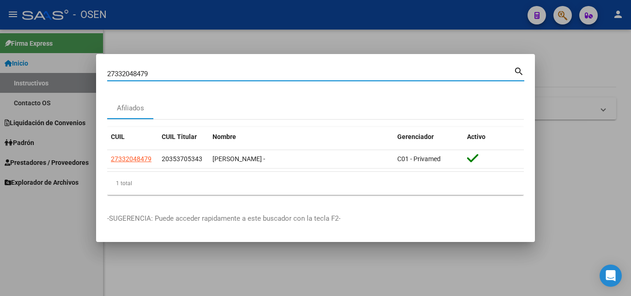
click at [421, 73] on input "27332048479" at bounding box center [310, 74] width 406 height 8
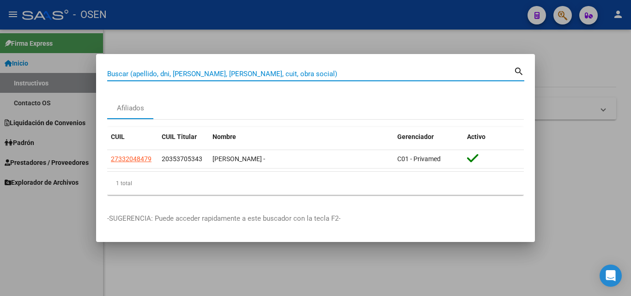
paste input "27307434119"
type input "27307434119"
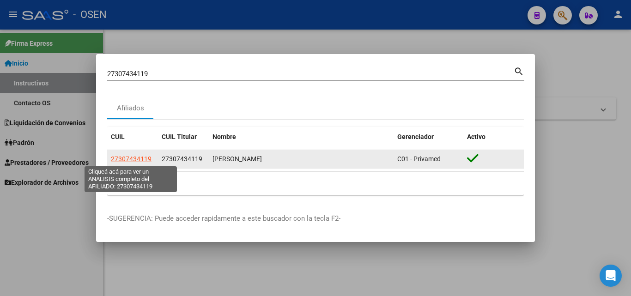
click at [128, 163] on app-link-go-to "27307434119" at bounding box center [131, 159] width 41 height 11
click at [144, 155] on span "27307434119" at bounding box center [131, 158] width 41 height 7
type textarea "27307434119"
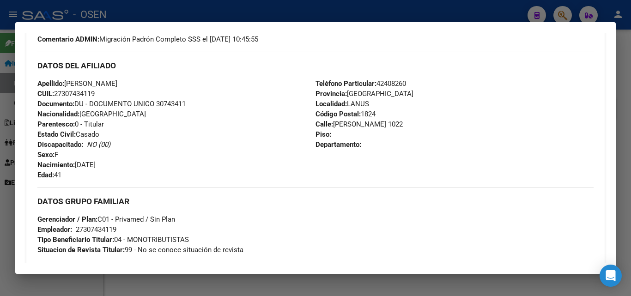
scroll to position [369, 0]
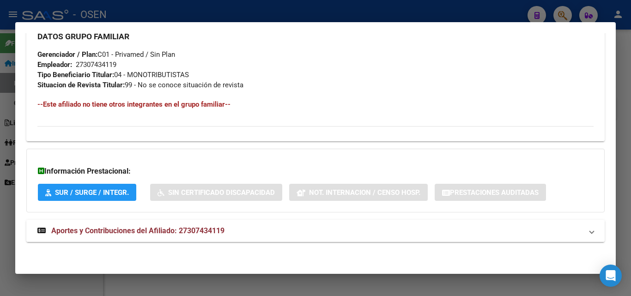
click at [197, 227] on span "Aportes y Contribuciones del Afiliado: 27307434119" at bounding box center [137, 230] width 173 height 9
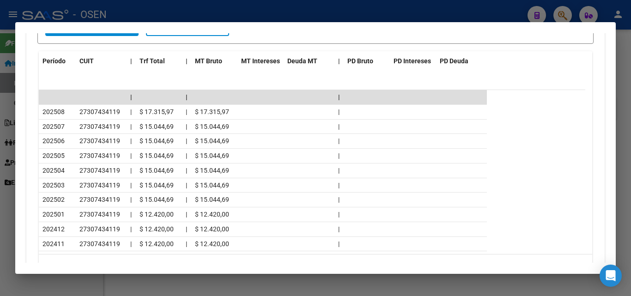
scroll to position [830, 0]
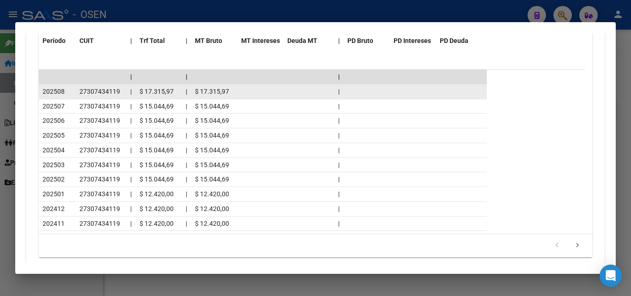
click at [165, 91] on span "$ 17.315,97" at bounding box center [156, 91] width 34 height 7
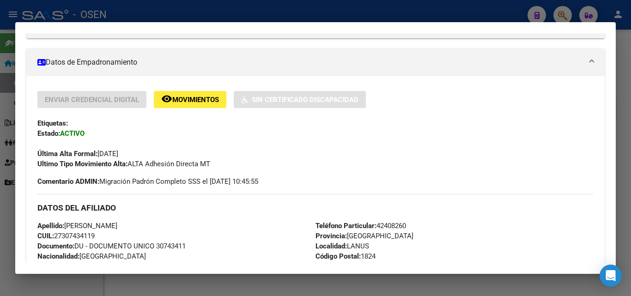
scroll to position [91, 0]
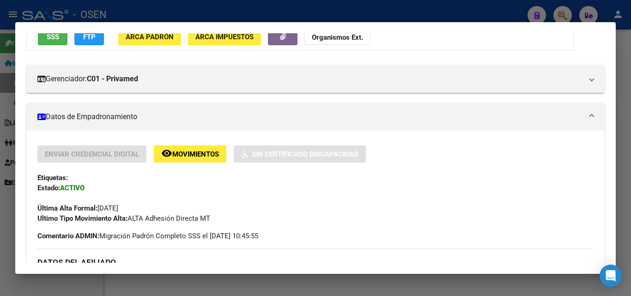
drag, startPoint x: 630, startPoint y: 175, endPoint x: 626, endPoint y: 171, distance: 5.6
click at [626, 171] on div at bounding box center [315, 148] width 631 height 296
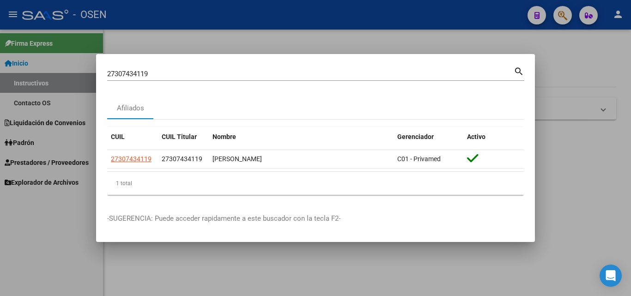
click at [416, 77] on input "27307434119" at bounding box center [310, 74] width 406 height 8
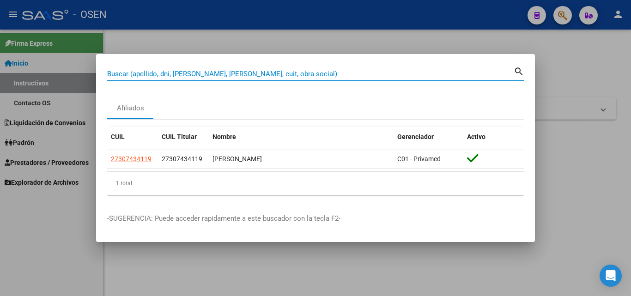
paste input "23939636714"
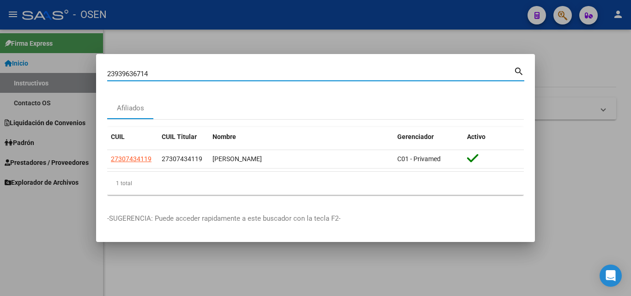
type input "23939636714"
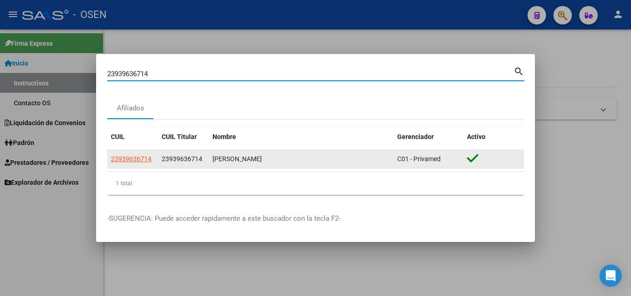
click at [143, 164] on app-link-go-to "23939636714" at bounding box center [131, 159] width 41 height 11
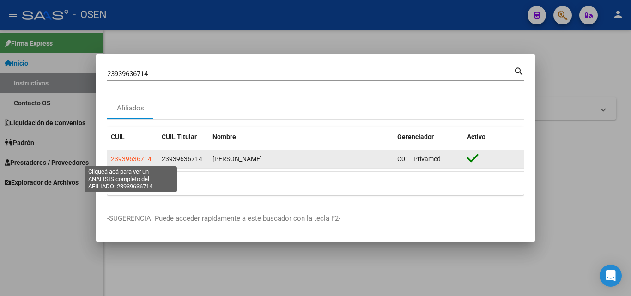
click at [139, 161] on span "23939636714" at bounding box center [131, 158] width 41 height 7
type textarea "23939636714"
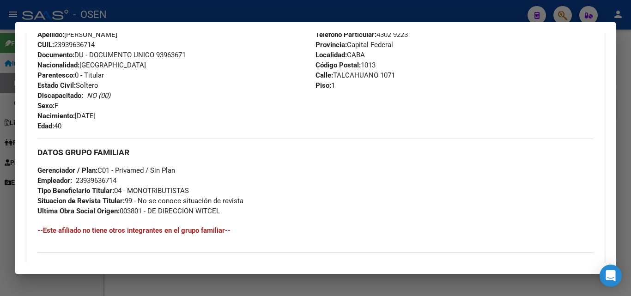
scroll to position [473, 0]
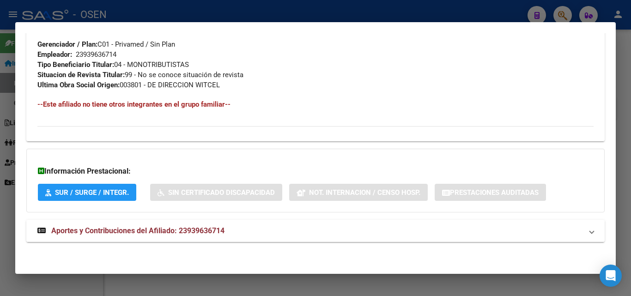
click at [202, 230] on span "Aportes y Contribuciones del Afiliado: 23939636714" at bounding box center [137, 230] width 173 height 9
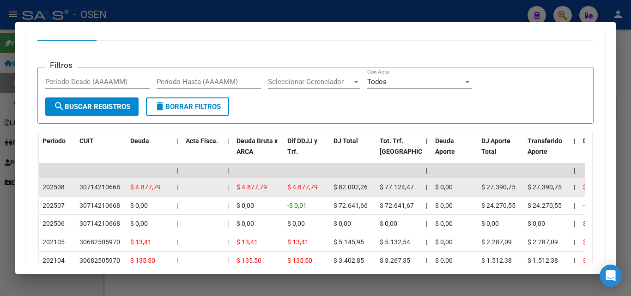
scroll to position [796, 0]
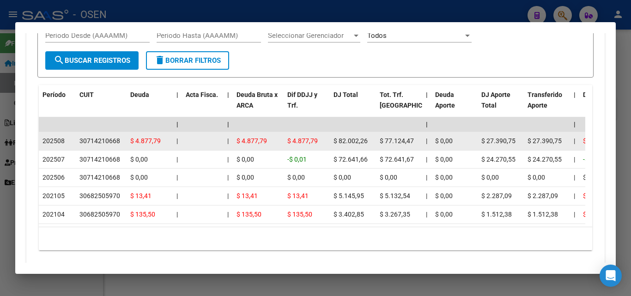
click at [348, 139] on span "$ 82.002,26" at bounding box center [350, 140] width 34 height 7
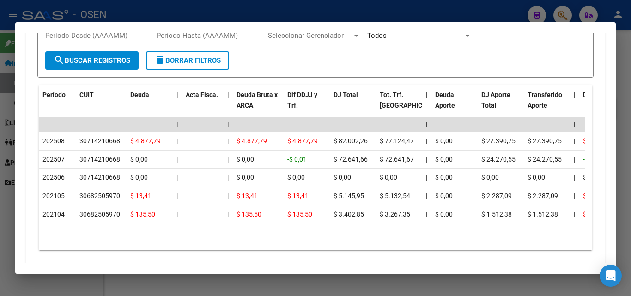
click at [630, 140] on div at bounding box center [315, 148] width 631 height 296
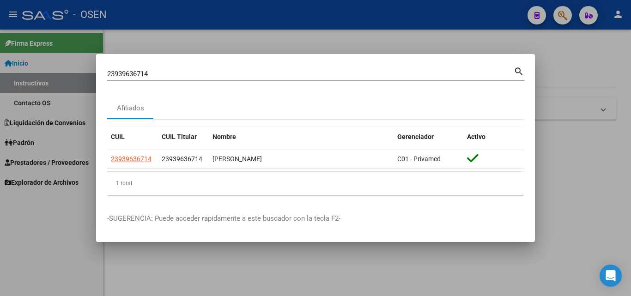
click at [627, 138] on div at bounding box center [315, 148] width 631 height 296
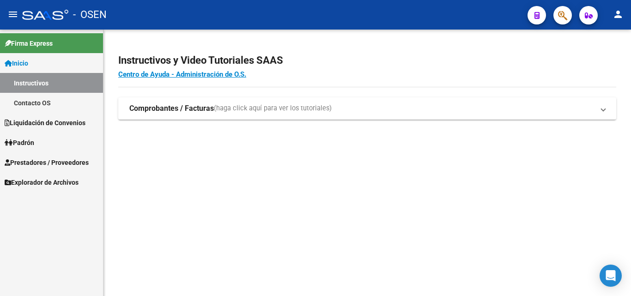
click at [555, 15] on button "button" at bounding box center [562, 15] width 18 height 18
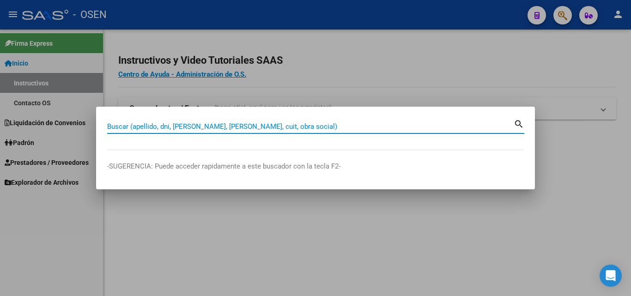
paste input "27216769770"
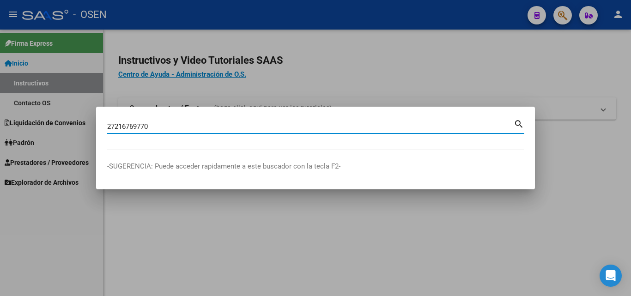
type input "27216769770"
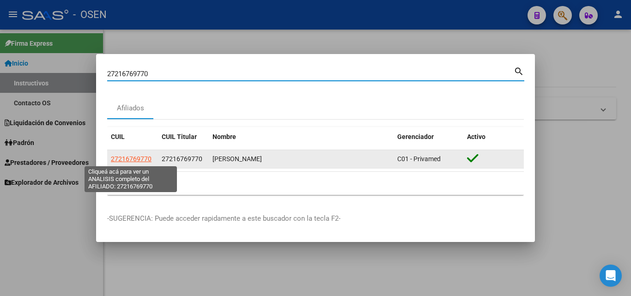
click at [144, 160] on span "27216769770" at bounding box center [131, 158] width 41 height 7
type textarea "27216769770"
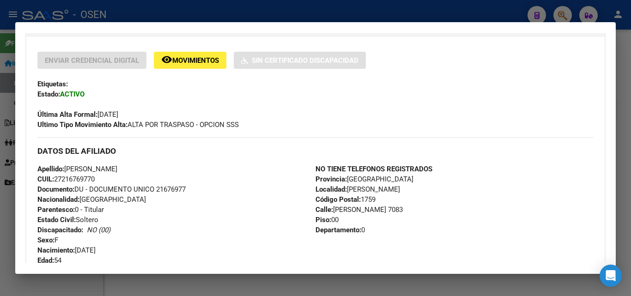
scroll to position [435, 0]
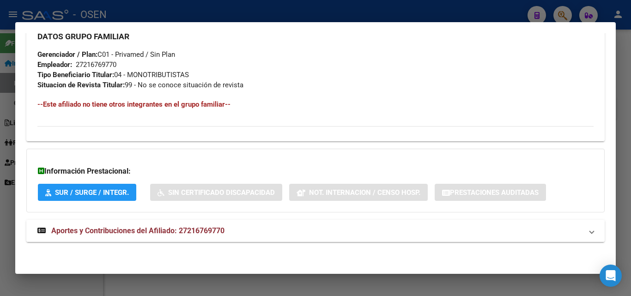
click at [229, 230] on mat-panel-title "Aportes y Contribuciones del Afiliado: 27216769770" at bounding box center [309, 230] width 545 height 11
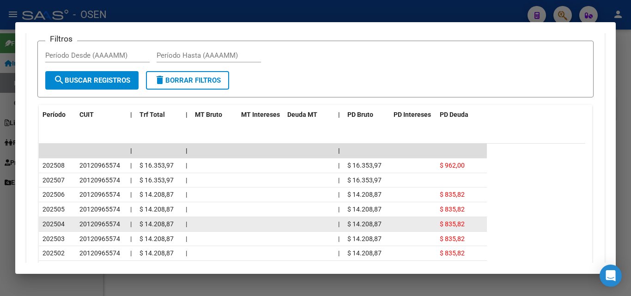
scroll to position [805, 0]
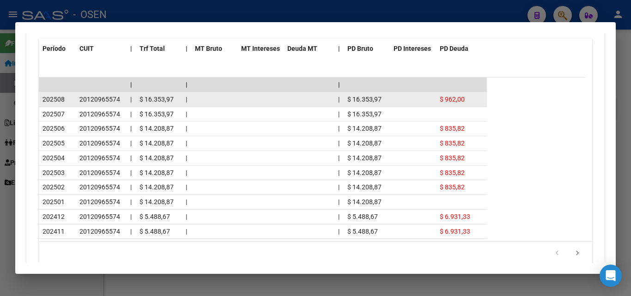
click at [158, 98] on span "$ 16.353,97" at bounding box center [156, 99] width 34 height 7
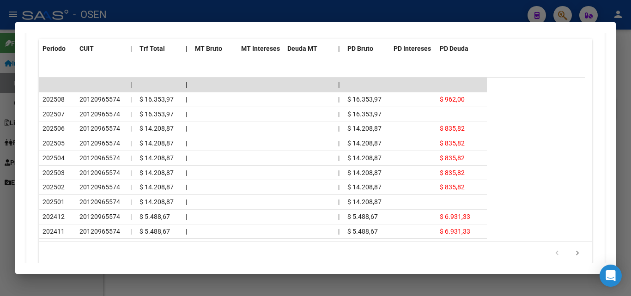
click at [624, 165] on div at bounding box center [315, 148] width 631 height 296
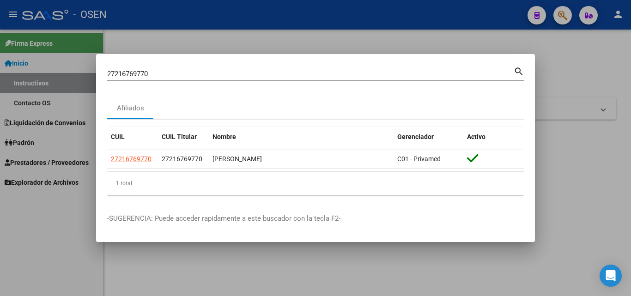
click at [473, 70] on input "27216769770" at bounding box center [310, 74] width 406 height 8
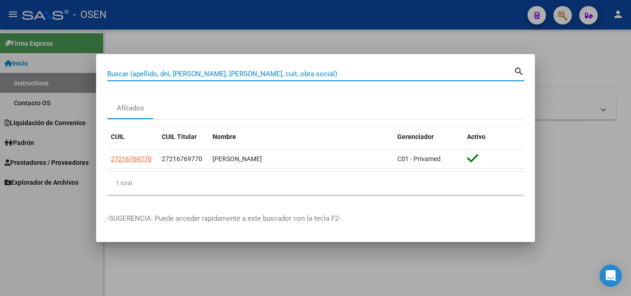
paste input "27231788749"
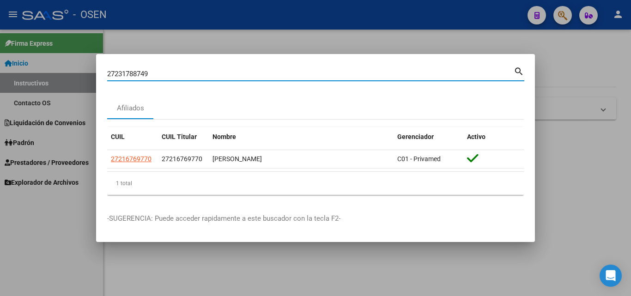
type input "27231788749"
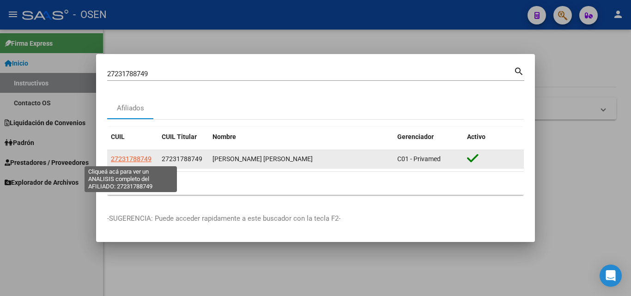
click at [122, 161] on span "27231788749" at bounding box center [131, 158] width 41 height 7
type textarea "27231788749"
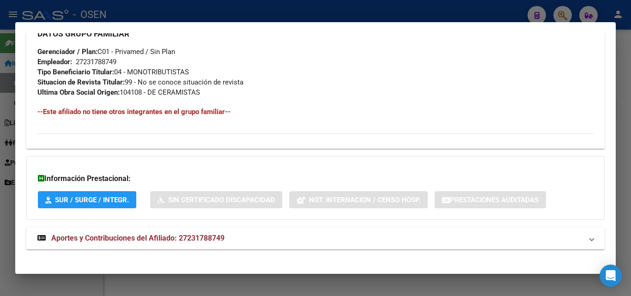
scroll to position [453, 0]
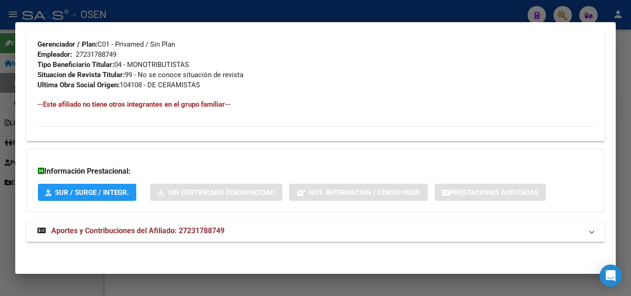
click at [170, 234] on span "Aportes y Contribuciones del Afiliado: 27231788749" at bounding box center [137, 230] width 173 height 9
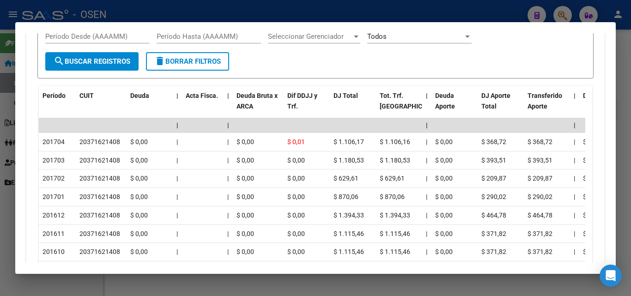
scroll to position [776, 0]
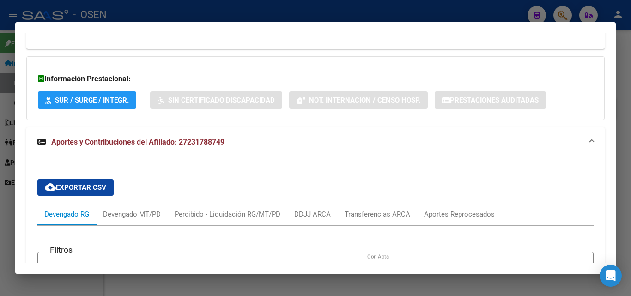
click at [232, 143] on mat-panel-title "Aportes y Contribuciones del Afiliado: 27231788749" at bounding box center [309, 142] width 545 height 11
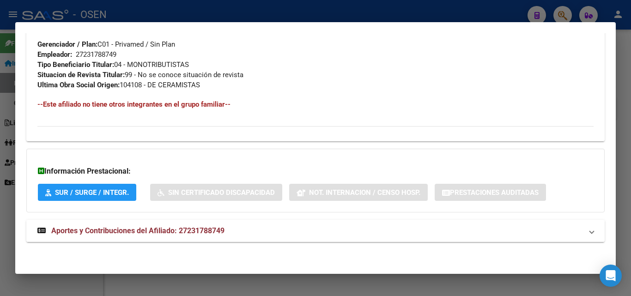
scroll to position [453, 0]
click at [204, 233] on span "Aportes y Contribuciones del Afiliado: 27231788749" at bounding box center [137, 230] width 173 height 9
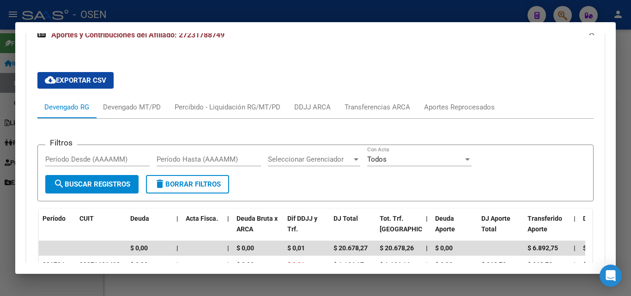
scroll to position [631, 0]
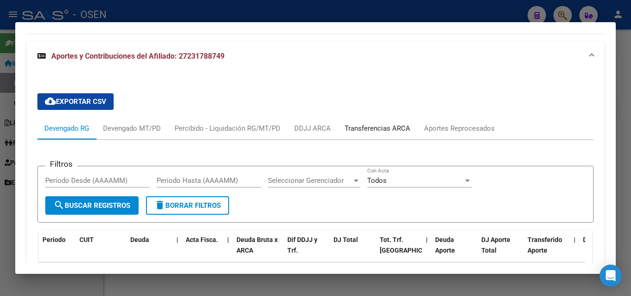
click at [394, 131] on div "Transferencias ARCA" at bounding box center [378, 128] width 66 height 10
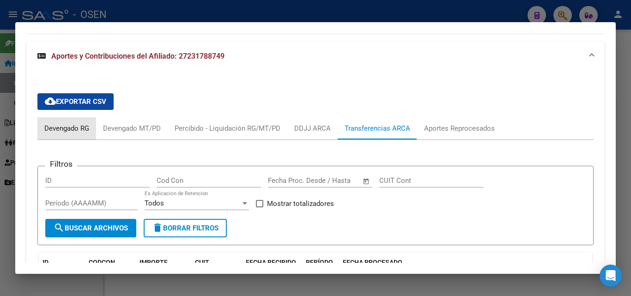
click at [65, 125] on div "Devengado RG" at bounding box center [66, 128] width 45 height 10
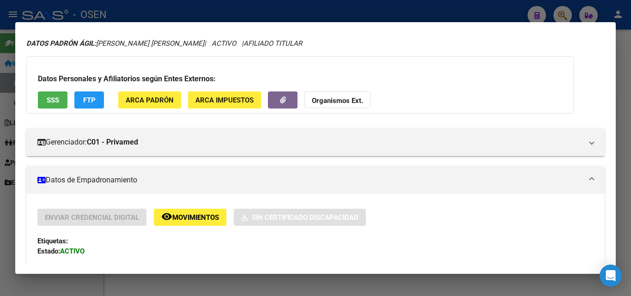
scroll to position [0, 0]
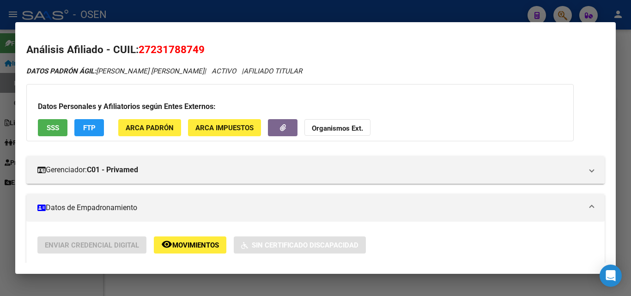
click at [630, 111] on div at bounding box center [315, 148] width 631 height 296
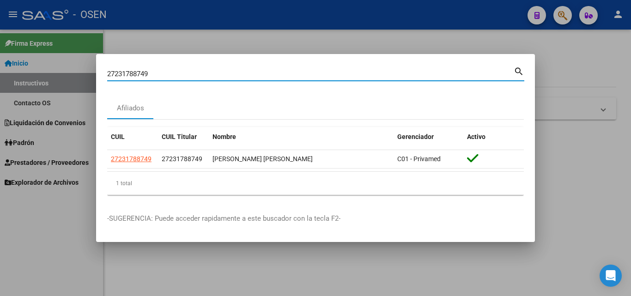
click at [498, 76] on input "27231788749" at bounding box center [310, 74] width 406 height 8
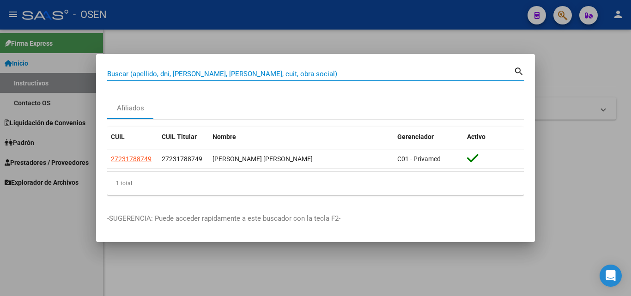
paste input "27211422942"
type input "27211422942"
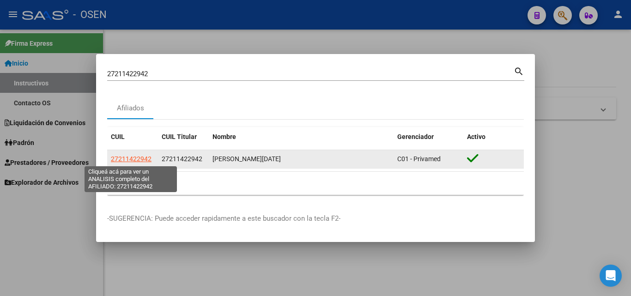
click at [138, 162] on span "27211422942" at bounding box center [131, 158] width 41 height 7
type textarea "27211422942"
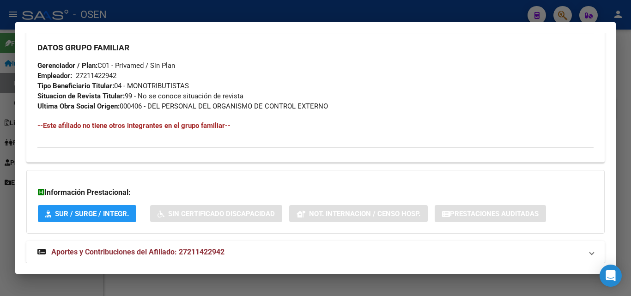
scroll to position [463, 0]
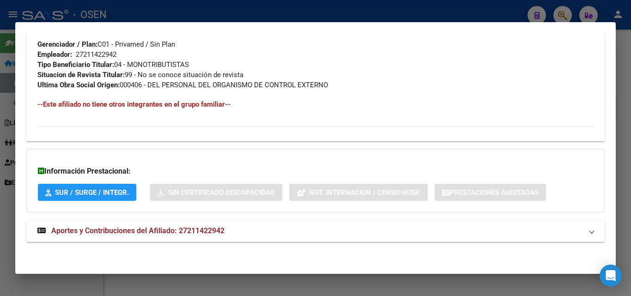
click at [189, 233] on span "Aportes y Contribuciones del Afiliado: 27211422942" at bounding box center [137, 230] width 173 height 9
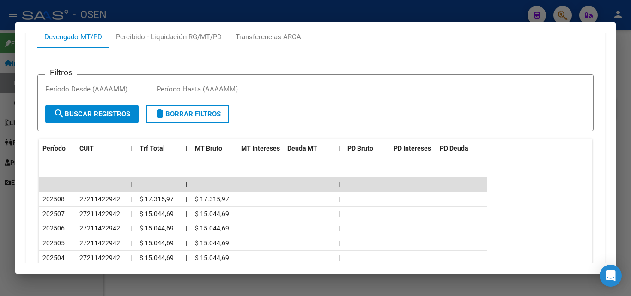
scroll to position [748, 0]
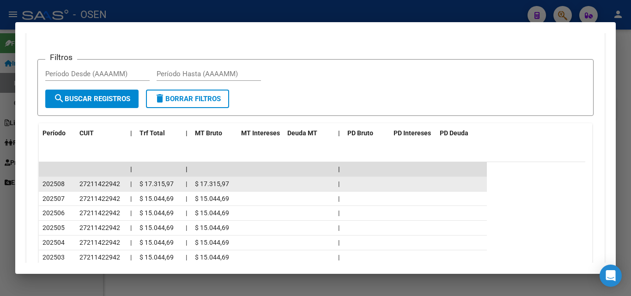
click at [161, 183] on span "$ 17.315,97" at bounding box center [156, 183] width 34 height 7
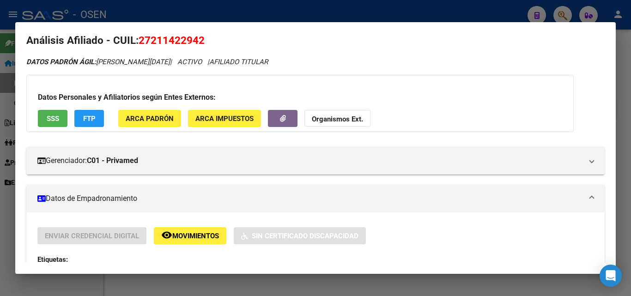
scroll to position [9, 0]
click at [625, 44] on div at bounding box center [315, 148] width 631 height 296
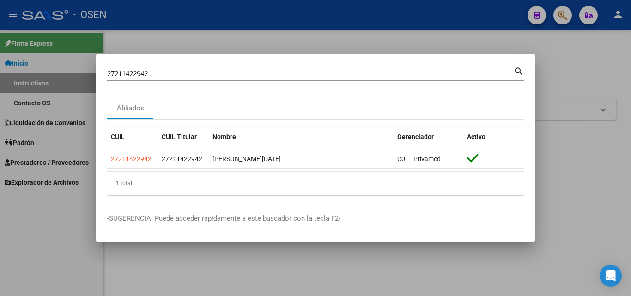
click at [292, 70] on input "27211422942" at bounding box center [310, 74] width 406 height 8
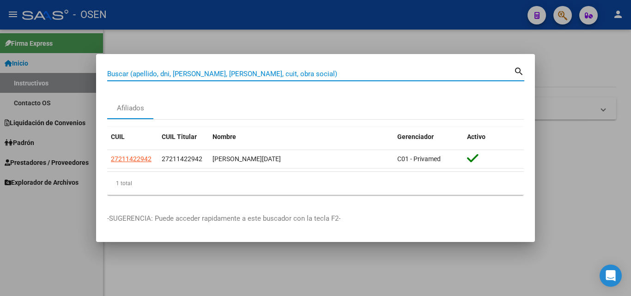
paste input "24427727358"
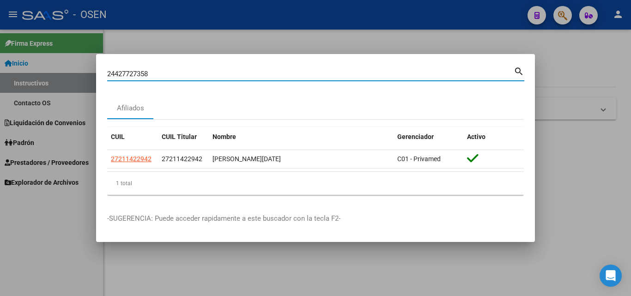
type input "24427727358"
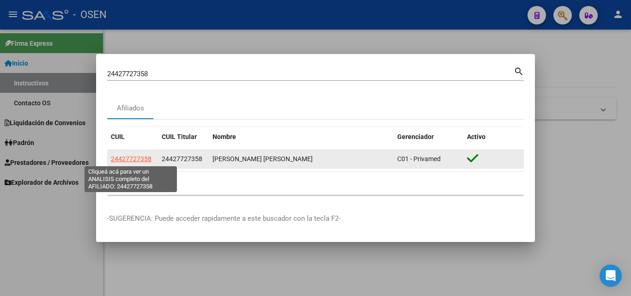
click at [134, 156] on span "24427727358" at bounding box center [131, 158] width 41 height 7
type textarea "24427727358"
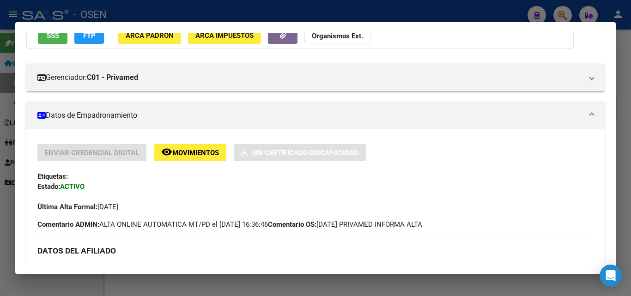
scroll to position [453, 0]
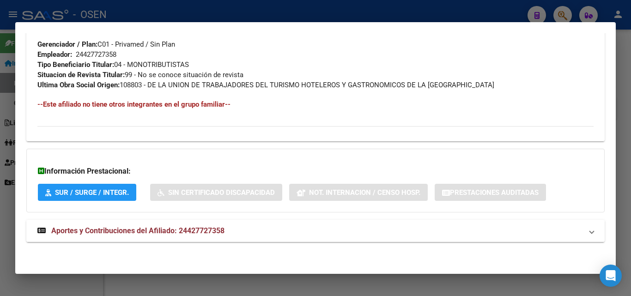
click at [202, 226] on span "Aportes y Contribuciones del Afiliado: 24427727358" at bounding box center [137, 230] width 173 height 9
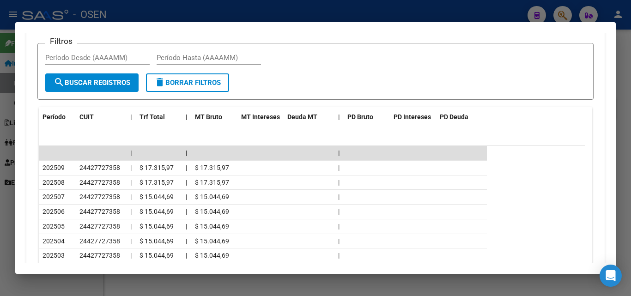
scroll to position [776, 0]
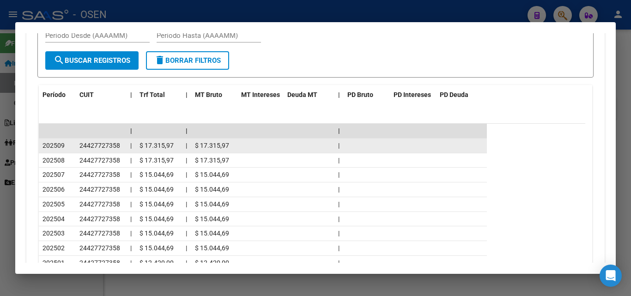
click at [166, 143] on span "$ 17.315,97" at bounding box center [156, 145] width 34 height 7
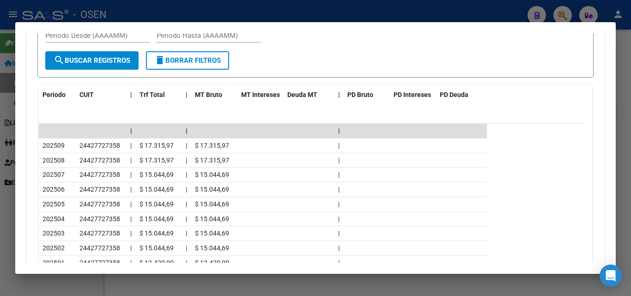
click at [629, 145] on div at bounding box center [315, 148] width 631 height 296
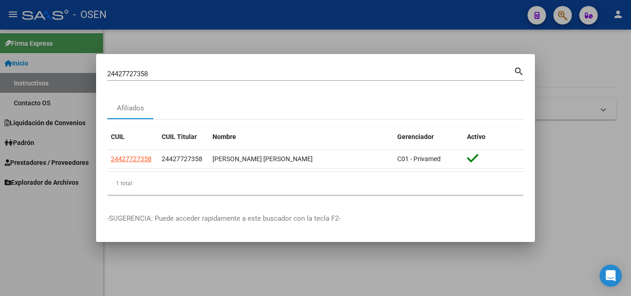
click at [428, 64] on mat-dialog-container "24427727358 Buscar (apellido, dni, cuil, nro traspaso, cuit, obra social) searc…" at bounding box center [315, 148] width 439 height 188
click at [425, 77] on input "24427727358" at bounding box center [310, 74] width 406 height 8
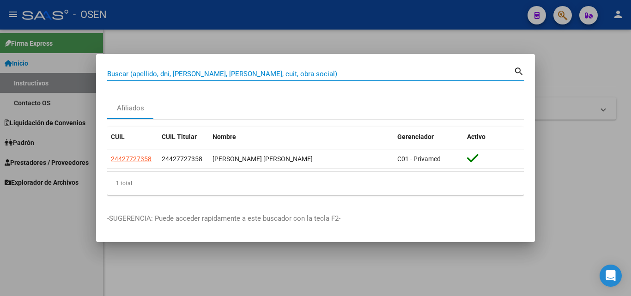
paste input "23421736189"
type input "23421736189"
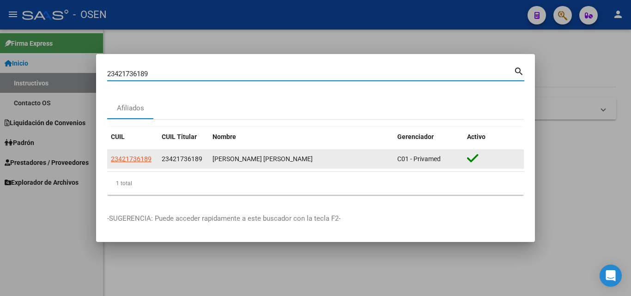
click at [128, 154] on app-link-go-to "23421736189" at bounding box center [131, 159] width 41 height 11
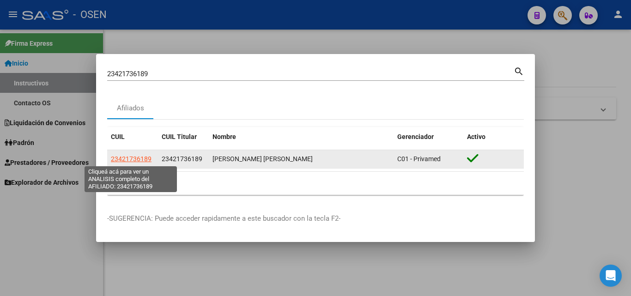
click at [128, 161] on span "23421736189" at bounding box center [131, 158] width 41 height 7
type textarea "23421736189"
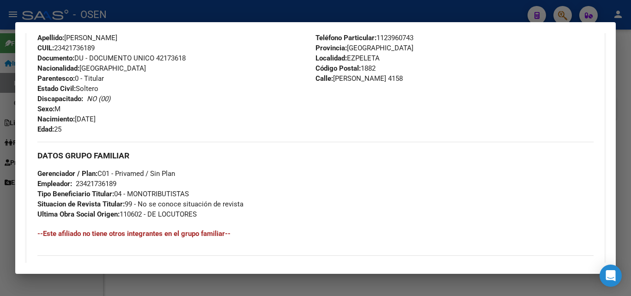
scroll to position [453, 0]
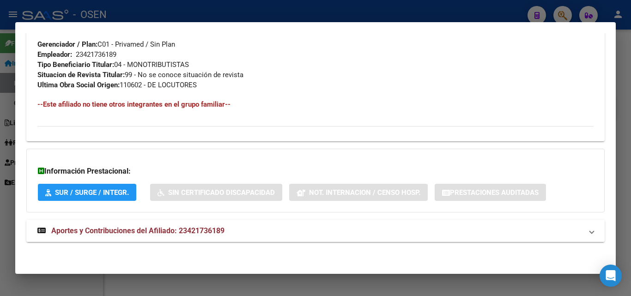
click at [142, 224] on mat-expansion-panel-header "Aportes y Contribuciones del Afiliado: 23421736189" at bounding box center [315, 231] width 578 height 22
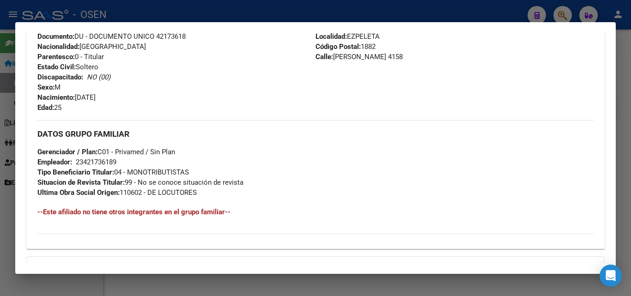
scroll to position [68, 0]
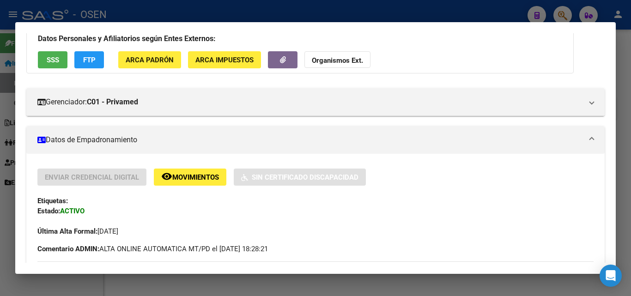
click at [630, 150] on div at bounding box center [315, 148] width 631 height 296
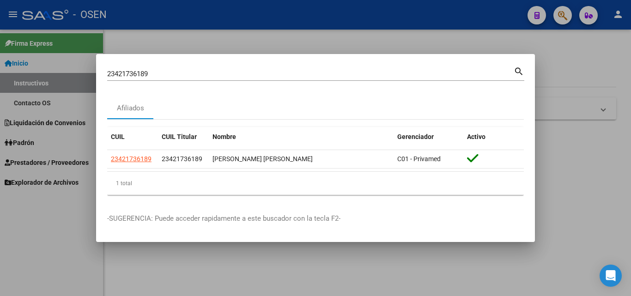
click at [406, 71] on input "23421736189" at bounding box center [310, 74] width 406 height 8
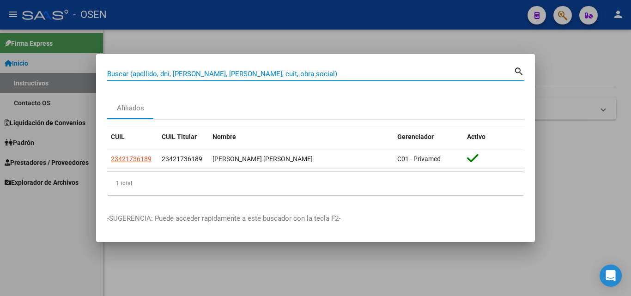
paste input "23382523679"
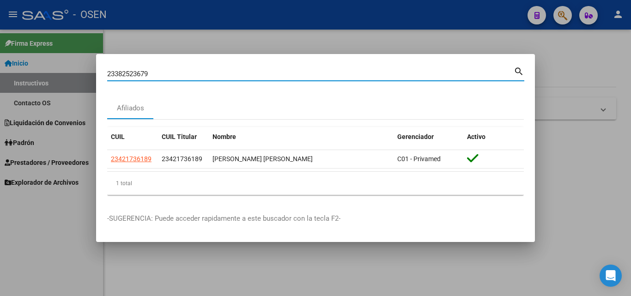
type input "23382523679"
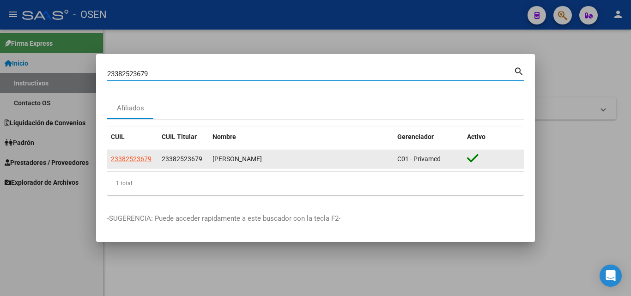
click at [133, 163] on span "23382523679" at bounding box center [131, 158] width 41 height 7
type textarea "23382523679"
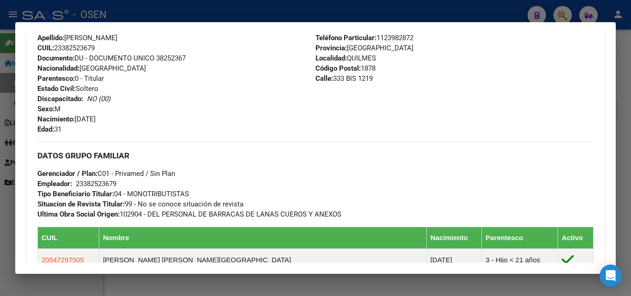
scroll to position [521, 0]
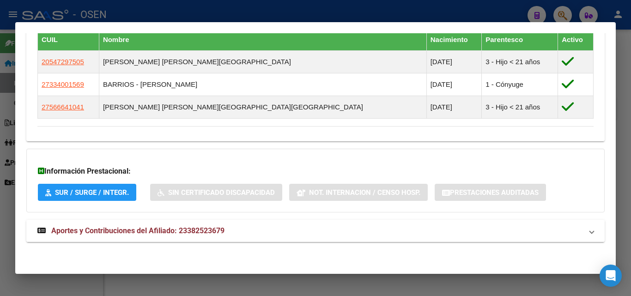
click at [260, 241] on mat-expansion-panel-header "Aportes y Contribuciones del Afiliado: 23382523679" at bounding box center [315, 231] width 578 height 22
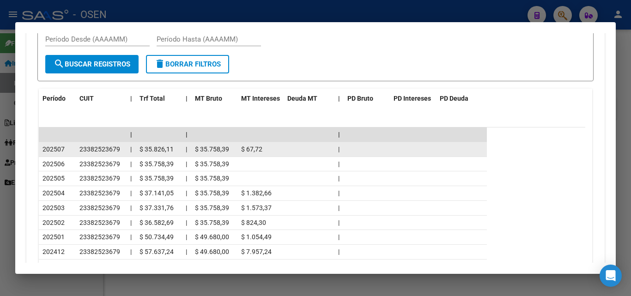
scroll to position [853, 0]
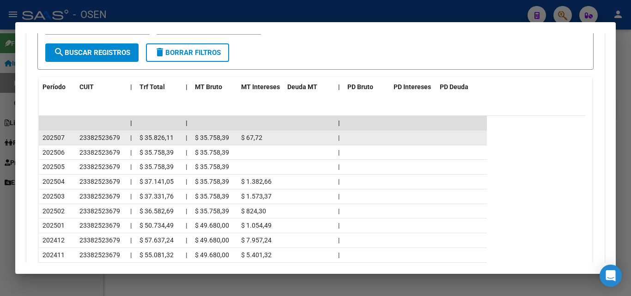
click at [156, 136] on span "$ 35.826,11" at bounding box center [156, 137] width 34 height 7
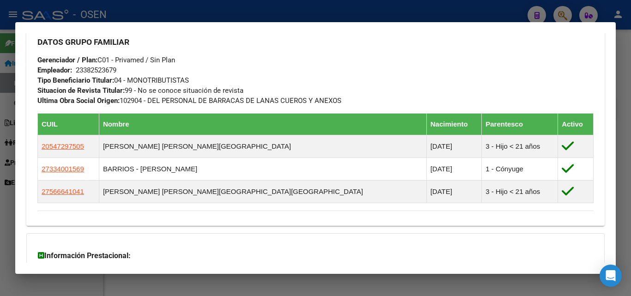
scroll to position [391, 0]
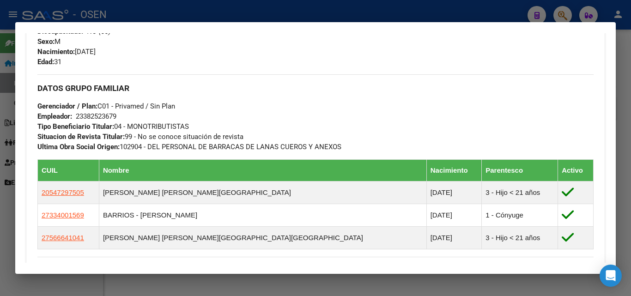
click at [627, 188] on div at bounding box center [315, 148] width 631 height 296
click at [626, 188] on div at bounding box center [315, 148] width 631 height 296
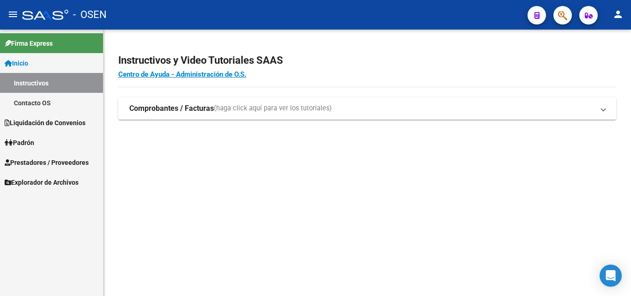
click at [557, 17] on button "button" at bounding box center [562, 15] width 18 height 18
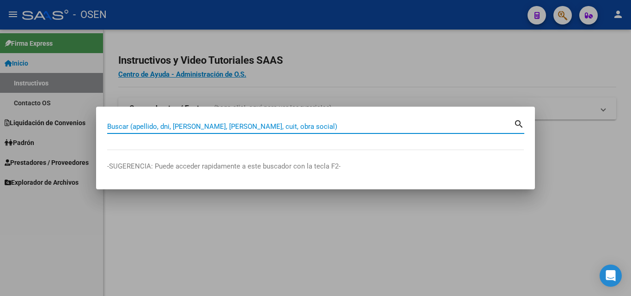
paste input "27179518126"
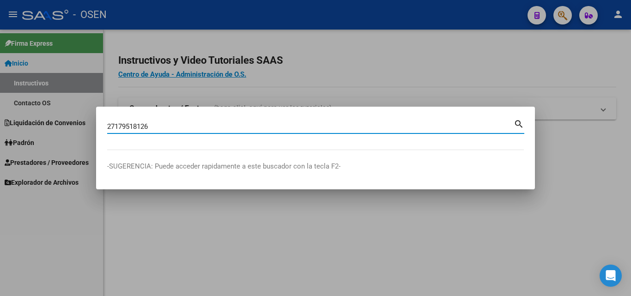
type input "27179518126"
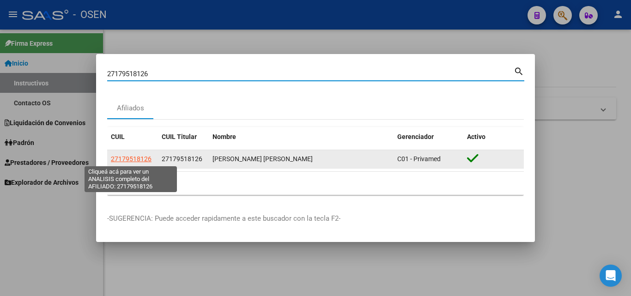
click at [142, 153] on datatable-body-cell "27179518126" at bounding box center [132, 159] width 51 height 18
click at [140, 162] on span "27179518126" at bounding box center [131, 158] width 41 height 7
type textarea "27179518126"
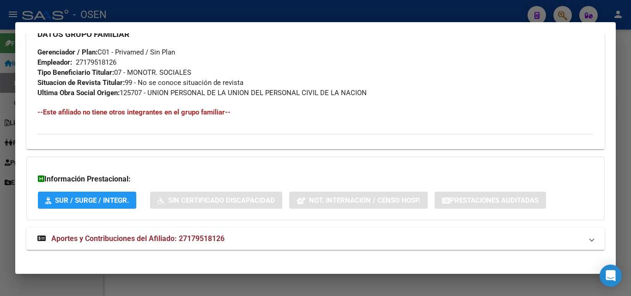
scroll to position [480, 0]
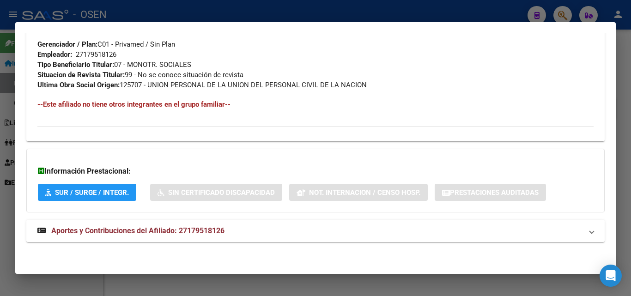
click at [258, 224] on mat-expansion-panel-header "Aportes y Contribuciones del Afiliado: 27179518126" at bounding box center [315, 231] width 578 height 22
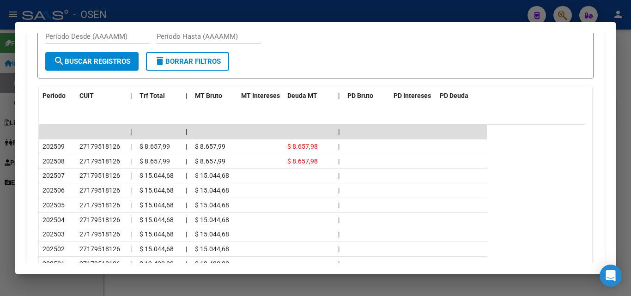
scroll to position [804, 0]
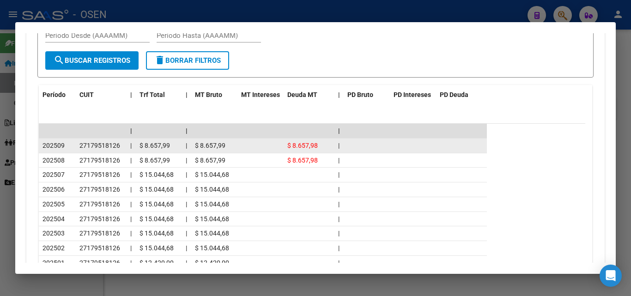
click at [159, 143] on span "$ 8.657,99" at bounding box center [154, 145] width 30 height 7
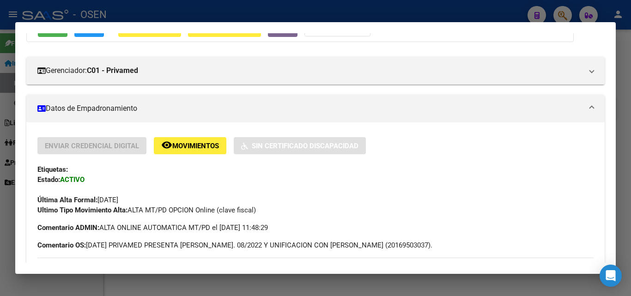
scroll to position [0, 0]
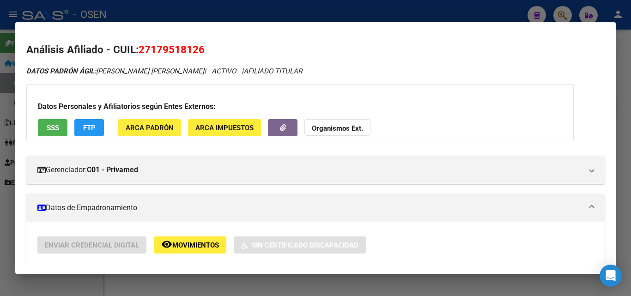
click at [174, 47] on span "27179518126" at bounding box center [172, 49] width 66 height 12
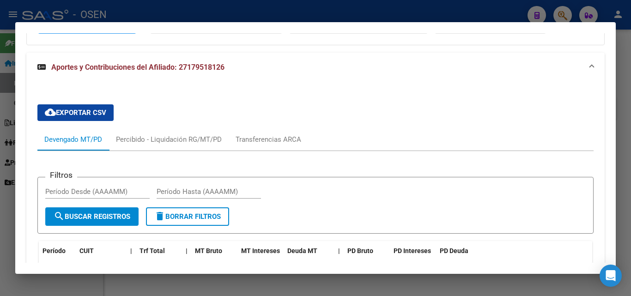
scroll to position [739, 0]
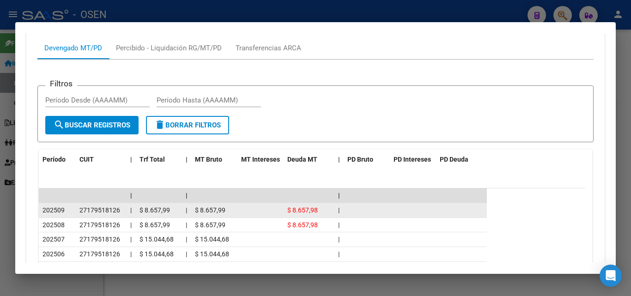
click at [153, 208] on span "$ 8.657,99" at bounding box center [154, 209] width 30 height 7
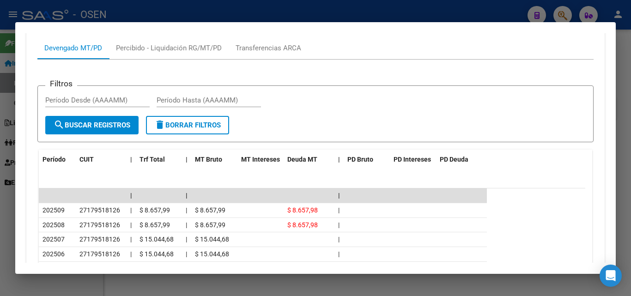
click at [629, 160] on div at bounding box center [315, 148] width 631 height 296
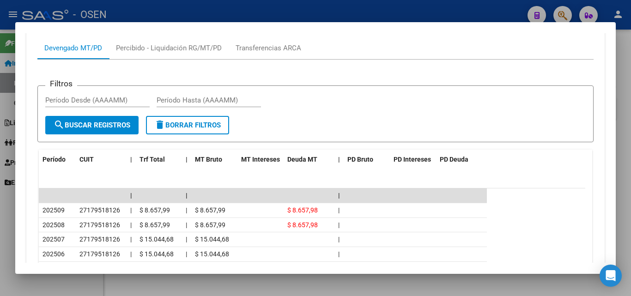
click at [628, 160] on div at bounding box center [315, 148] width 631 height 296
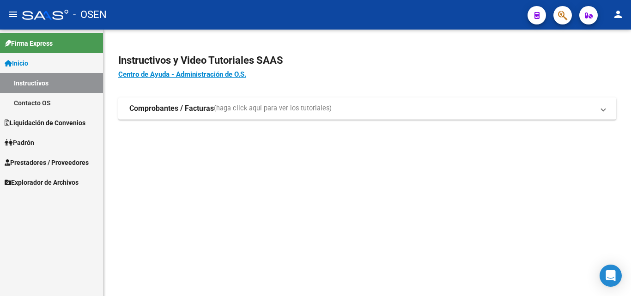
click at [554, 22] on div at bounding box center [559, 15] width 26 height 19
click at [557, 21] on button "button" at bounding box center [562, 15] width 18 height 18
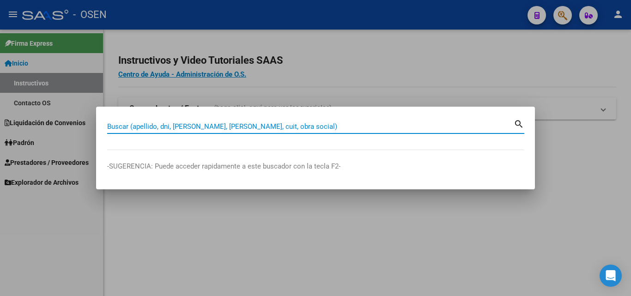
click at [408, 127] on input "Buscar (apellido, dni, [PERSON_NAME], [PERSON_NAME], cuit, obra social)" at bounding box center [310, 126] width 406 height 8
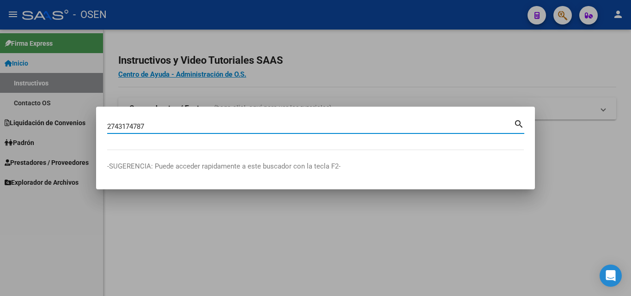
type input "2743174787"
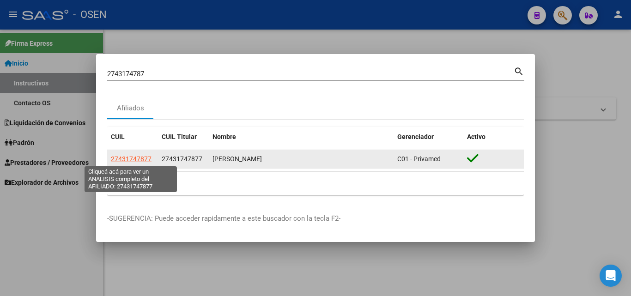
click at [129, 158] on span "27431747877" at bounding box center [131, 158] width 41 height 7
type textarea "27431747877"
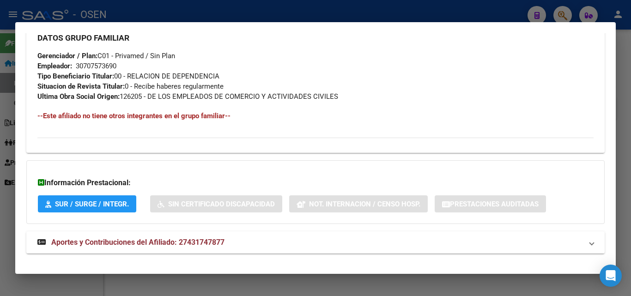
scroll to position [483, 0]
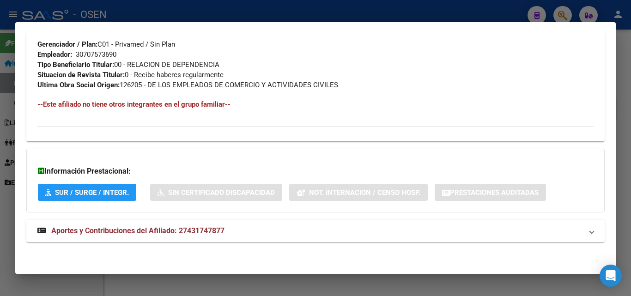
click at [242, 235] on mat-panel-title "Aportes y Contribuciones del Afiliado: 27431747877" at bounding box center [309, 230] width 545 height 11
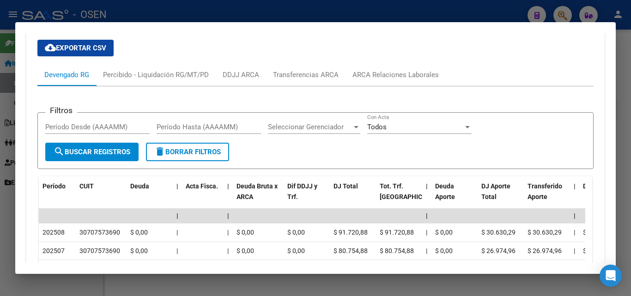
scroll to position [854, 0]
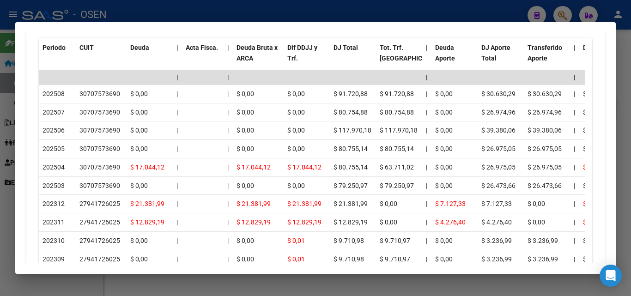
click at [630, 178] on div at bounding box center [315, 148] width 631 height 296
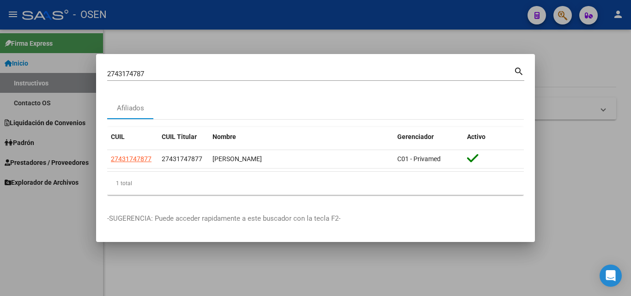
click at [597, 148] on div at bounding box center [315, 148] width 631 height 296
